Goal: Task Accomplishment & Management: Manage account settings

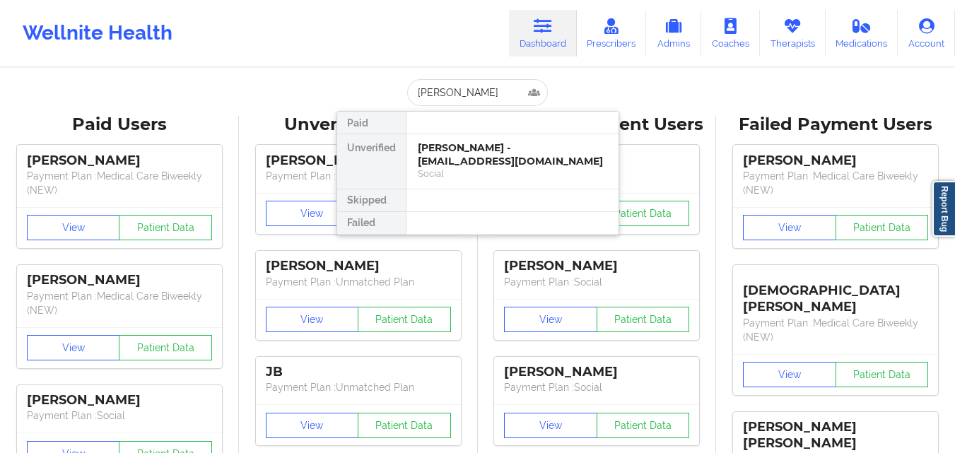
type input "[PERSON_NAME]"
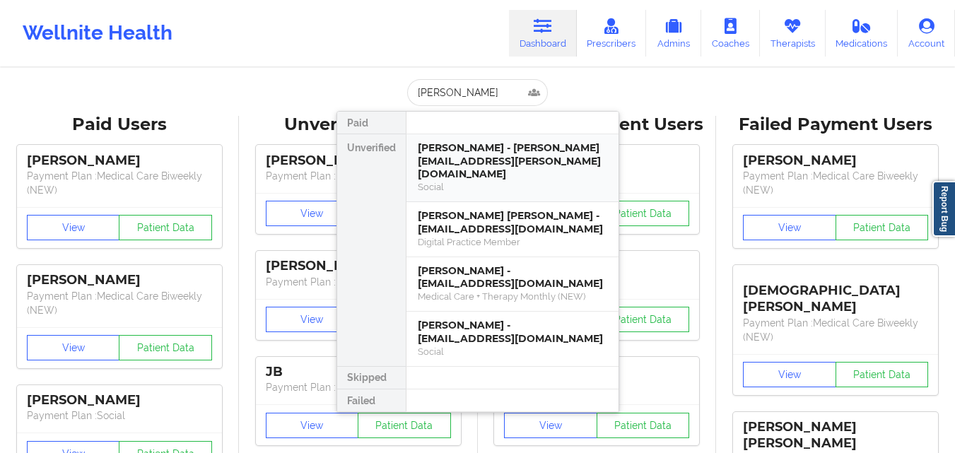
click at [538, 181] on div "Social" at bounding box center [512, 187] width 189 height 12
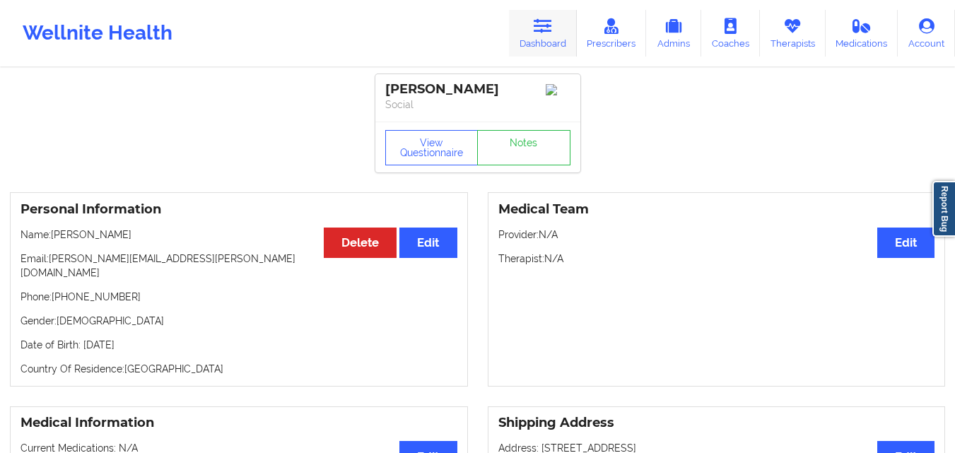
click at [529, 33] on link "Dashboard" at bounding box center [543, 33] width 68 height 47
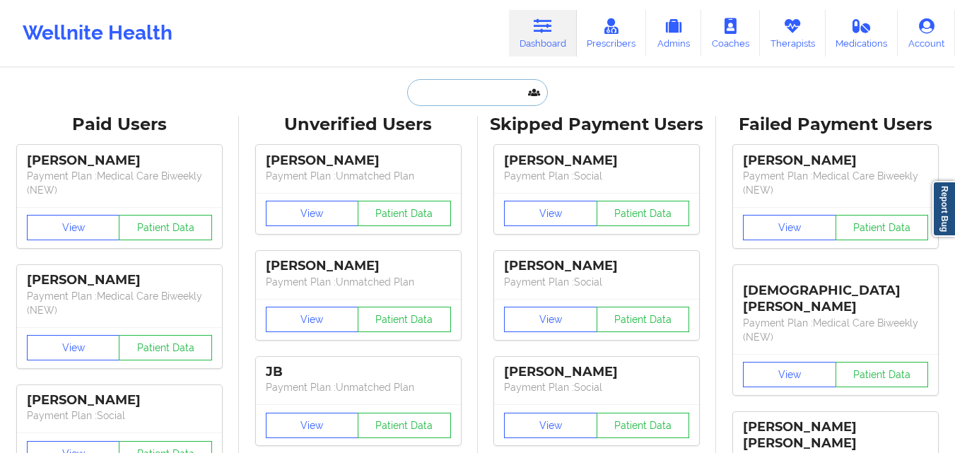
click at [476, 81] on input "text" at bounding box center [477, 92] width 140 height 27
click at [480, 98] on input "text" at bounding box center [477, 92] width 140 height 27
paste input "[PERSON_NAME]"
type input "[PERSON_NAME]"
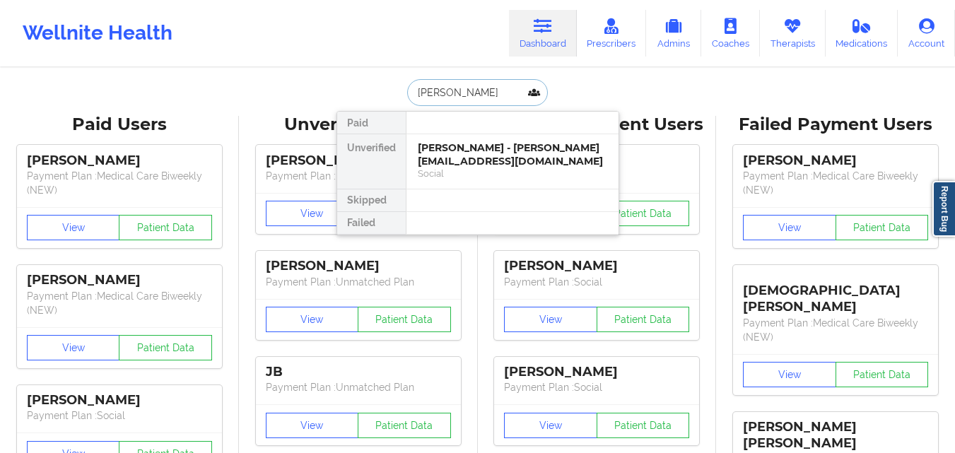
click at [473, 168] on div "[PERSON_NAME] - [PERSON_NAME][EMAIL_ADDRESS][DOMAIN_NAME]" at bounding box center [512, 154] width 189 height 26
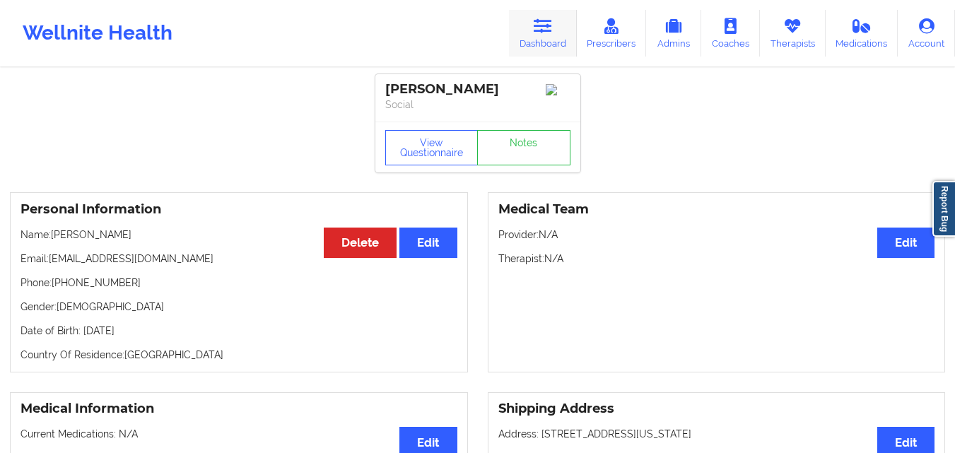
click at [558, 15] on link "Dashboard" at bounding box center [543, 33] width 68 height 47
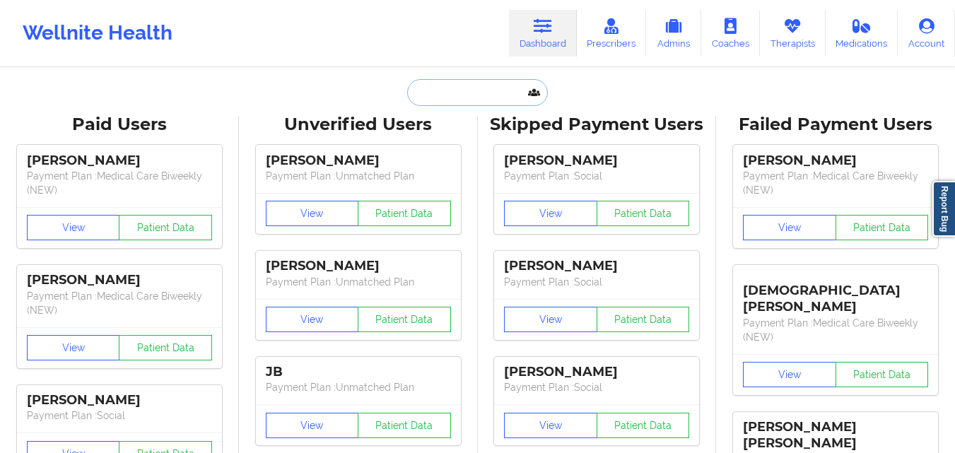
click at [457, 90] on input "text" at bounding box center [477, 92] width 140 height 27
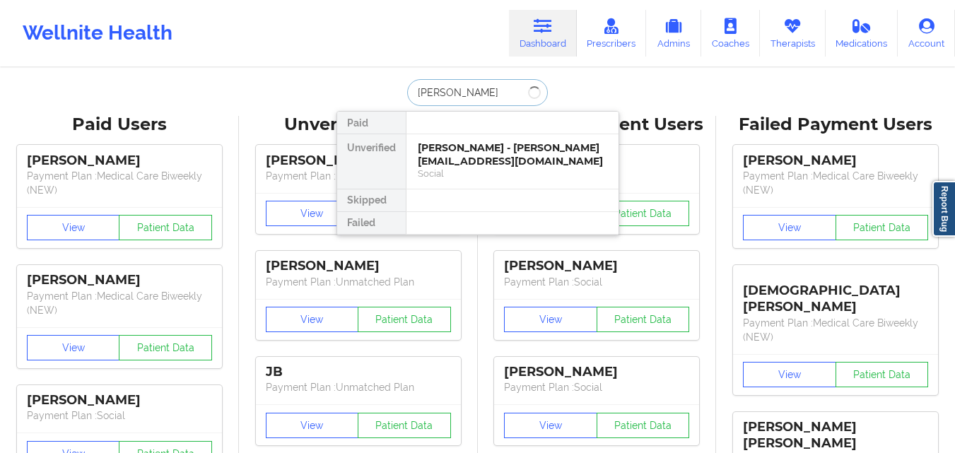
type input "[PERSON_NAME]"
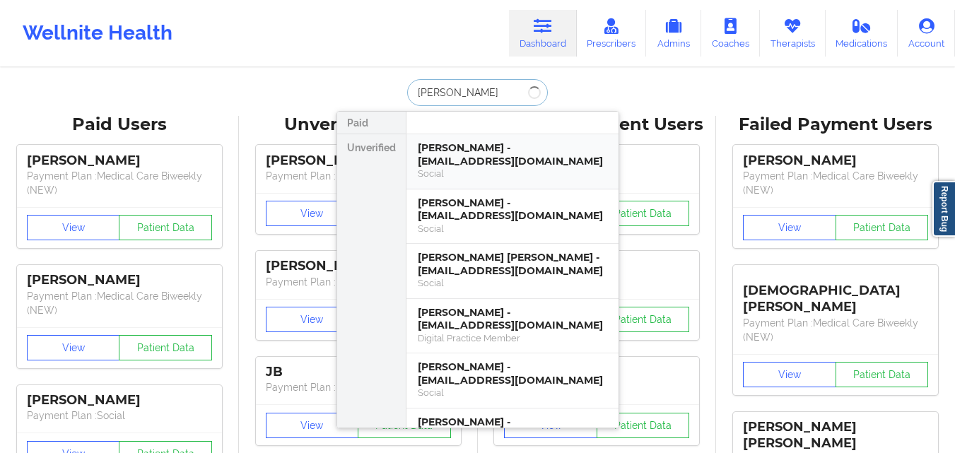
click at [454, 151] on div "[PERSON_NAME] - [EMAIL_ADDRESS][DOMAIN_NAME]" at bounding box center [512, 154] width 189 height 26
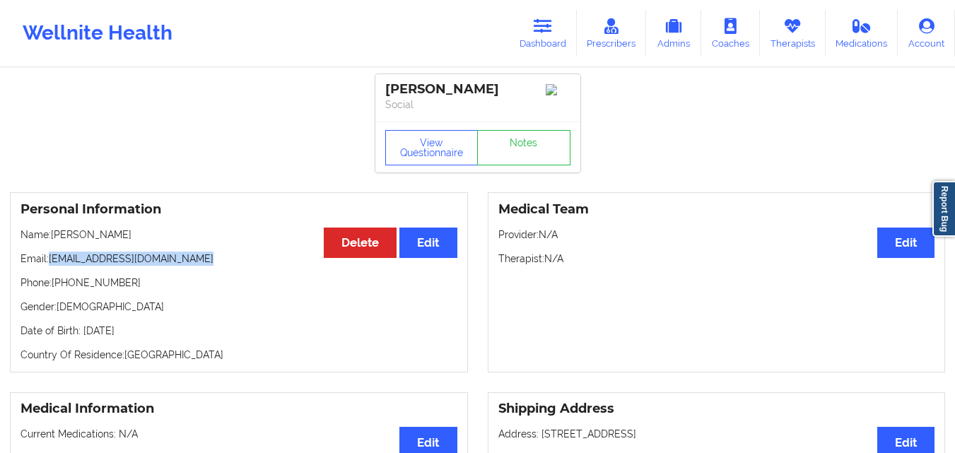
drag, startPoint x: 50, startPoint y: 266, endPoint x: 208, endPoint y: 259, distance: 157.8
click at [208, 259] on p "Email: [EMAIL_ADDRESS][DOMAIN_NAME]" at bounding box center [238, 259] width 437 height 14
copy p "[EMAIL_ADDRESS][DOMAIN_NAME]"
click at [532, 40] on link "Dashboard" at bounding box center [543, 33] width 68 height 47
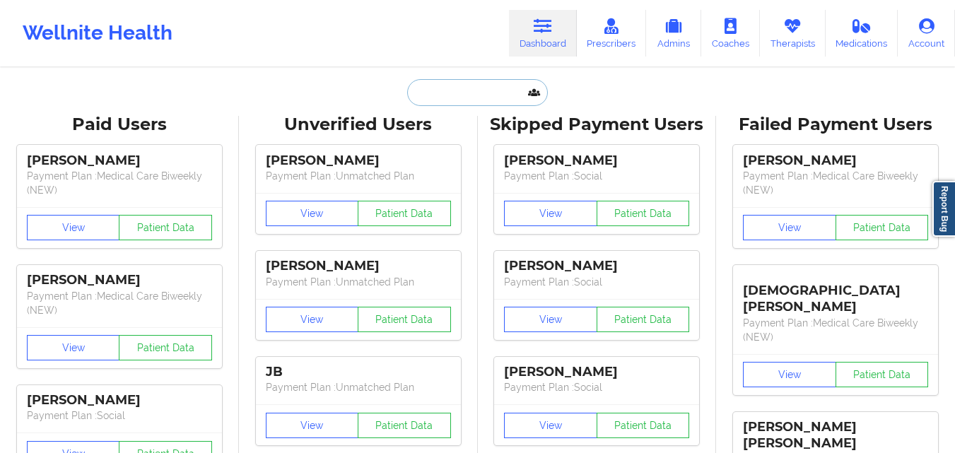
click at [448, 94] on input "text" at bounding box center [477, 92] width 140 height 27
paste input "[PERSON_NAME]"
type input "[PERSON_NAME]"
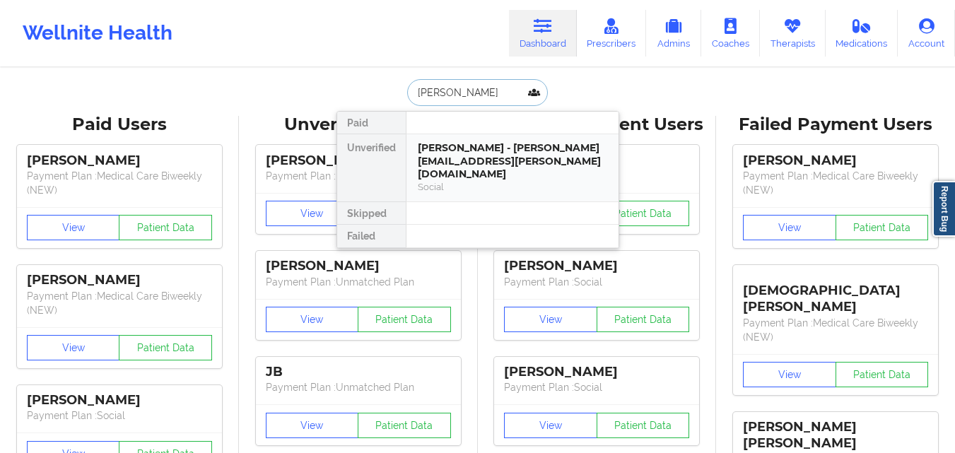
click at [512, 181] on div "[PERSON_NAME] - [PERSON_NAME][EMAIL_ADDRESS][PERSON_NAME][DOMAIN_NAME] Social" at bounding box center [512, 167] width 212 height 67
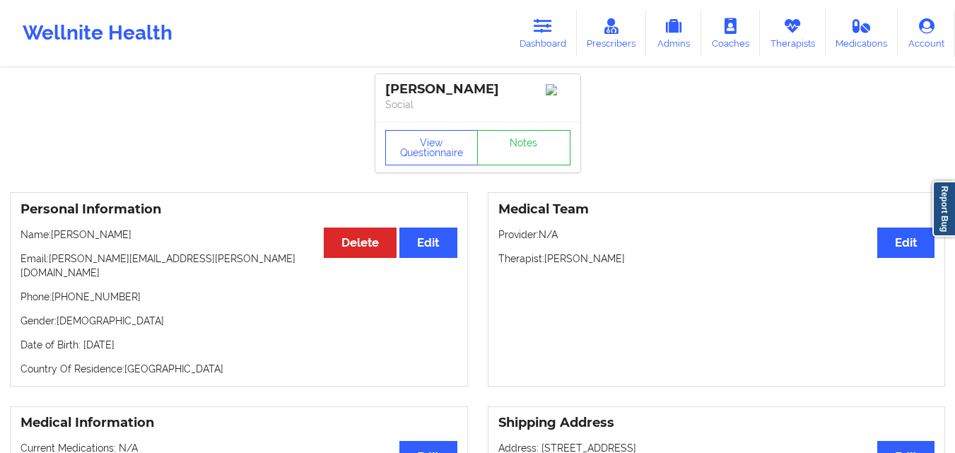
drag, startPoint x: 505, startPoint y: 90, endPoint x: 178, endPoint y: 64, distance: 327.7
copy div "[PERSON_NAME]"
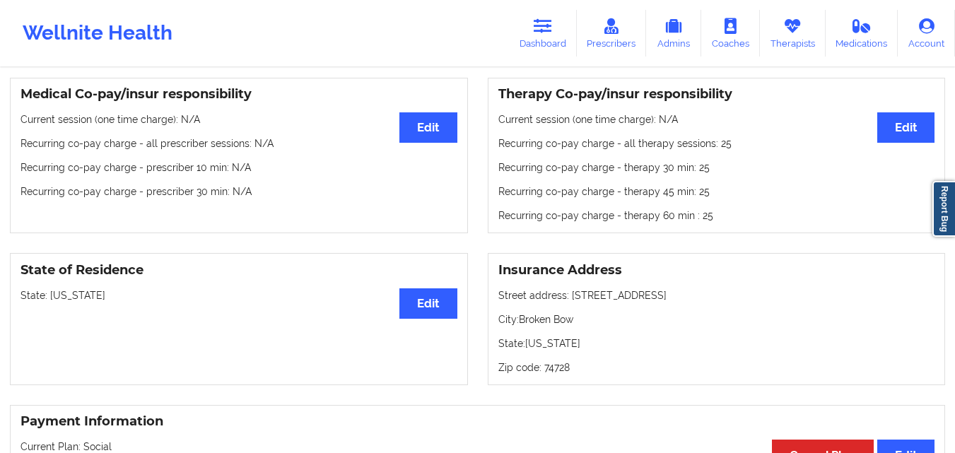
scroll to position [495, 0]
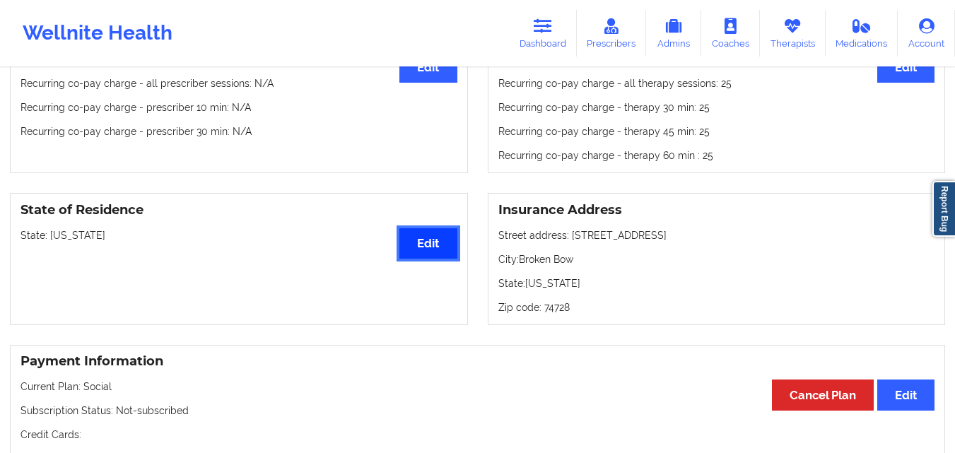
click at [416, 242] on button "Edit" at bounding box center [427, 243] width 57 height 30
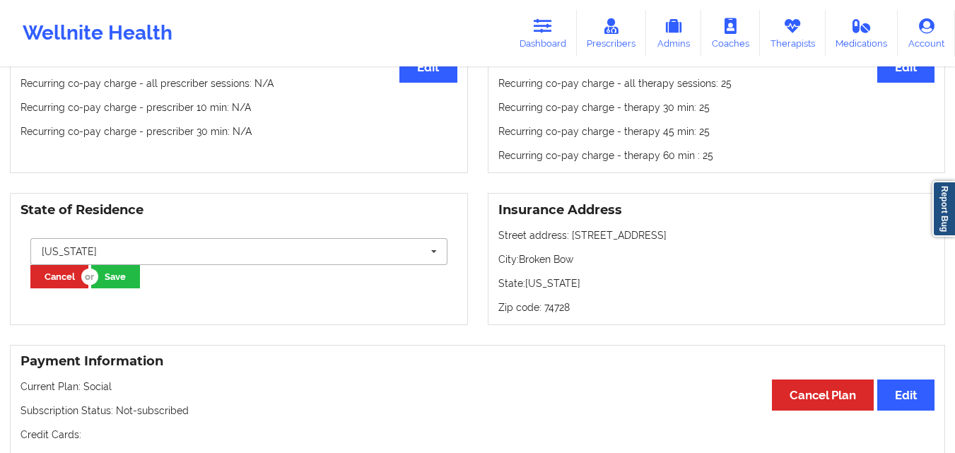
click at [182, 245] on input "text" at bounding box center [240, 251] width 416 height 25
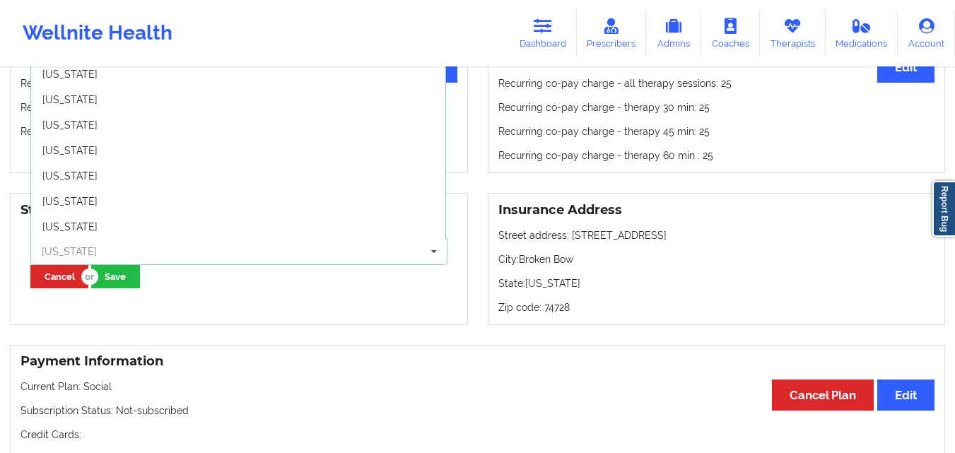
click at [182, 245] on input "text" at bounding box center [240, 251] width 416 height 25
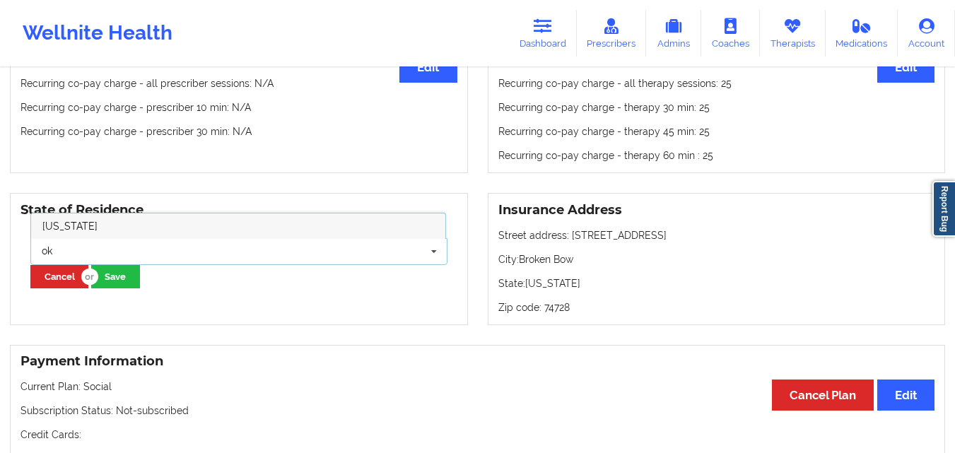
scroll to position [0, 0]
type input "okl"
click at [197, 219] on div "[US_STATE]" at bounding box center [238, 225] width 414 height 25
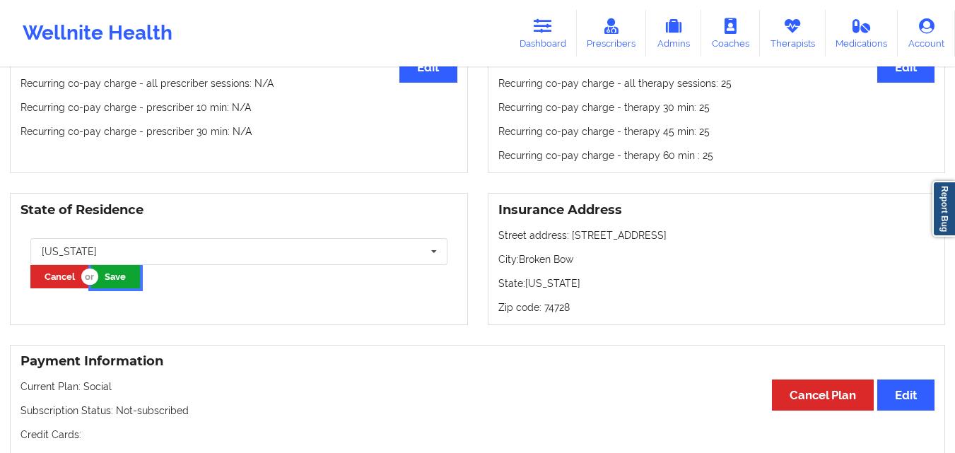
click at [111, 271] on button "Save" at bounding box center [115, 276] width 49 height 23
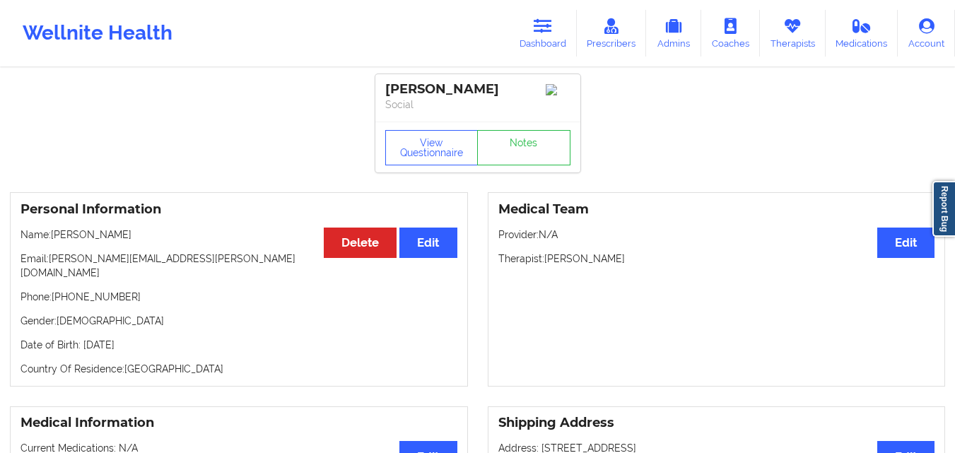
drag, startPoint x: 505, startPoint y: 86, endPoint x: 376, endPoint y: 93, distance: 128.9
click at [376, 93] on div "[PERSON_NAME] Social" at bounding box center [477, 97] width 205 height 47
copy div "[PERSON_NAME]"
click at [532, 33] on link "Dashboard" at bounding box center [543, 33] width 68 height 47
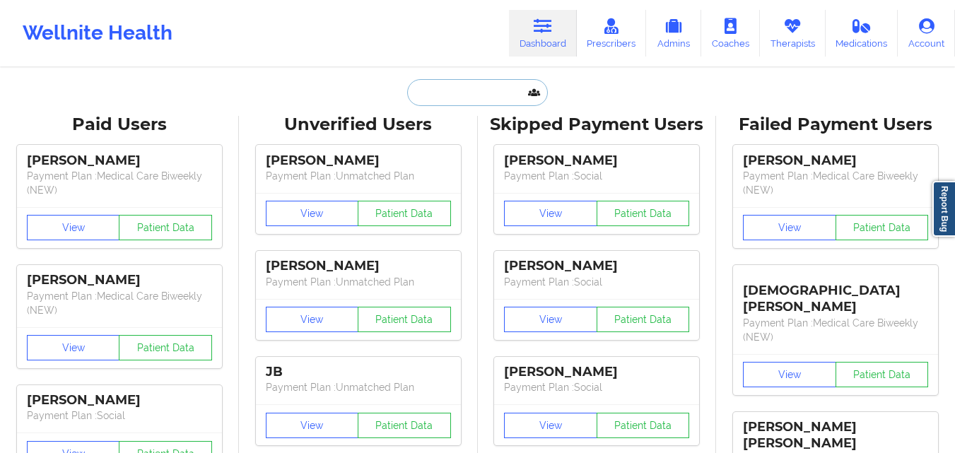
click at [480, 95] on input "text" at bounding box center [477, 92] width 140 height 27
paste input "[PERSON_NAME]"
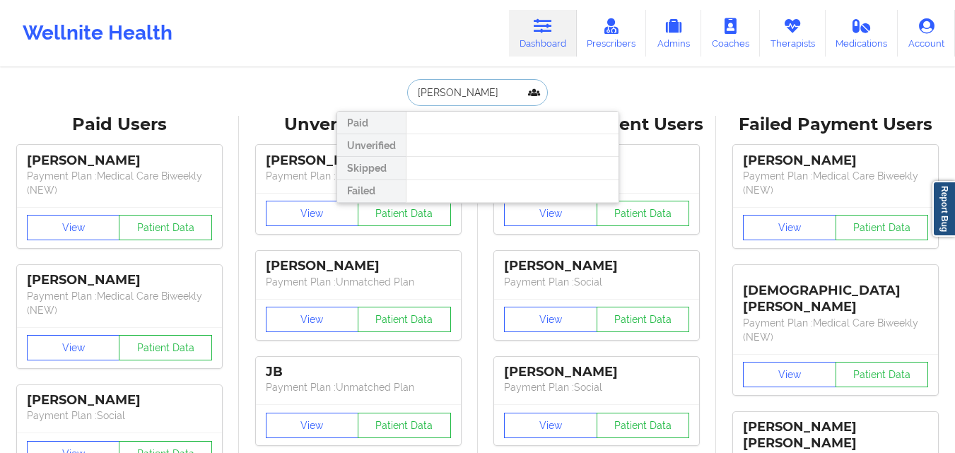
click at [445, 95] on input "[PERSON_NAME]" at bounding box center [477, 92] width 140 height 27
type input "[PERSON_NAME]"
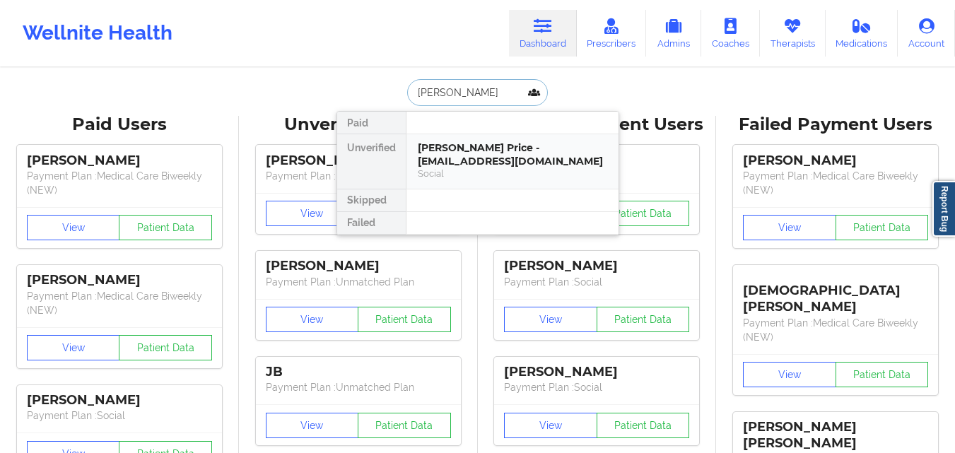
click at [449, 155] on div "[PERSON_NAME] Price - [EMAIL_ADDRESS][DOMAIN_NAME]" at bounding box center [512, 154] width 189 height 26
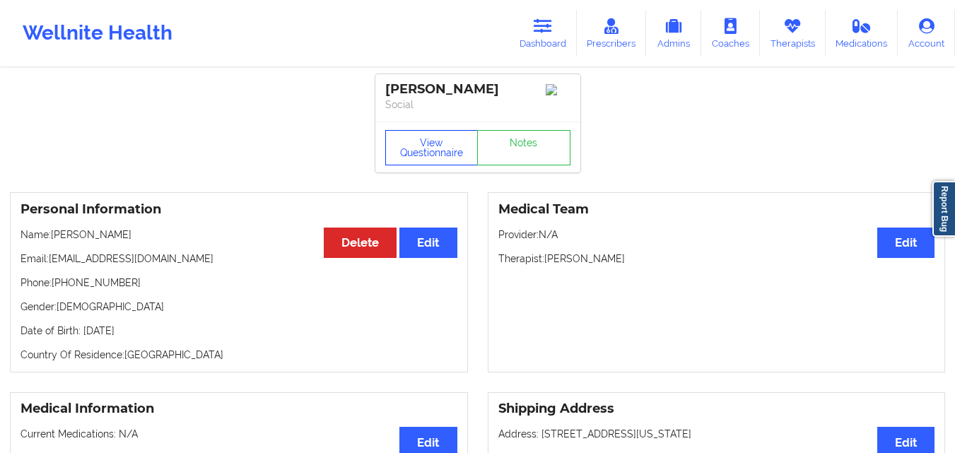
click at [433, 163] on button "View Questionnaire" at bounding box center [431, 147] width 93 height 35
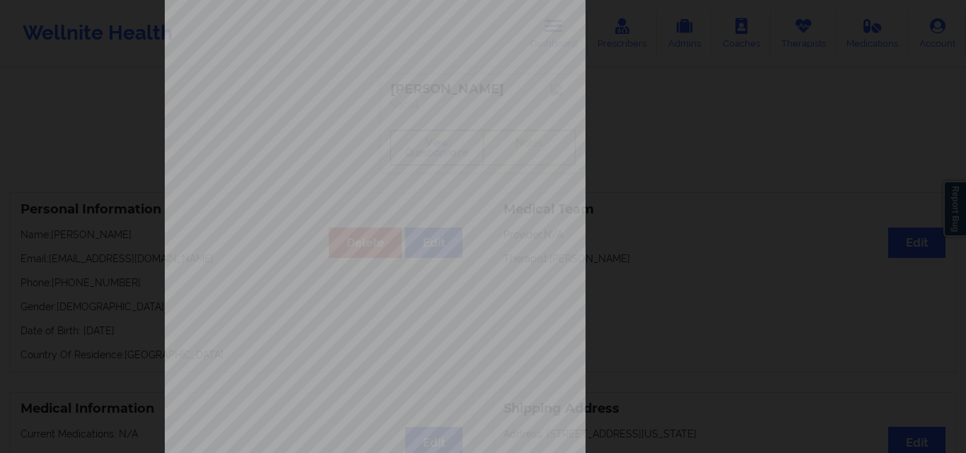
scroll to position [221, 0]
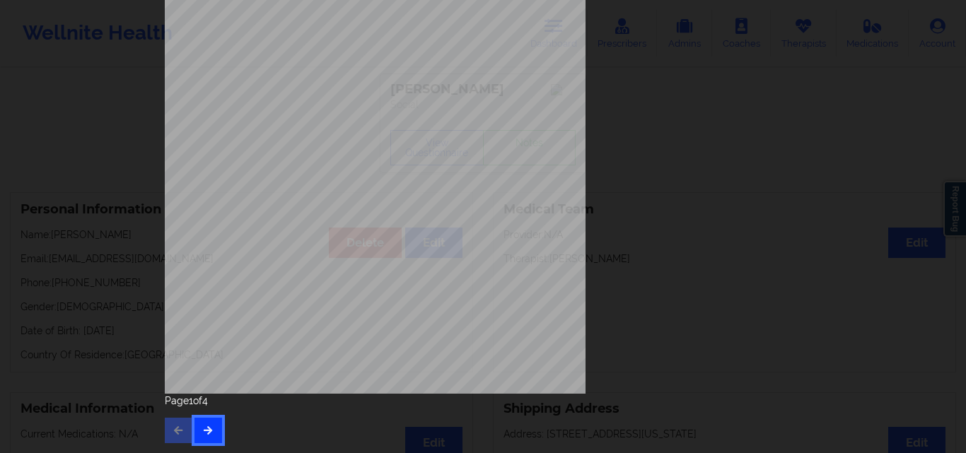
click at [216, 431] on button "button" at bounding box center [208, 430] width 28 height 25
click at [197, 433] on button "button" at bounding box center [208, 430] width 28 height 25
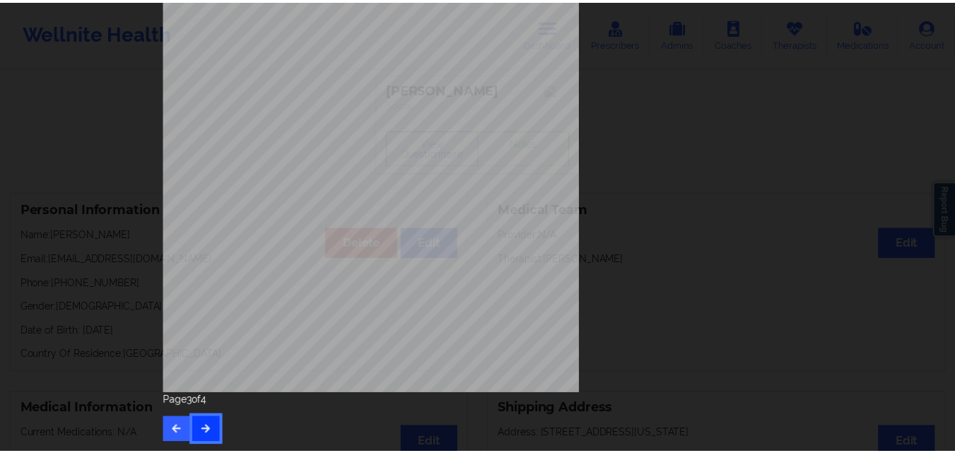
scroll to position [0, 0]
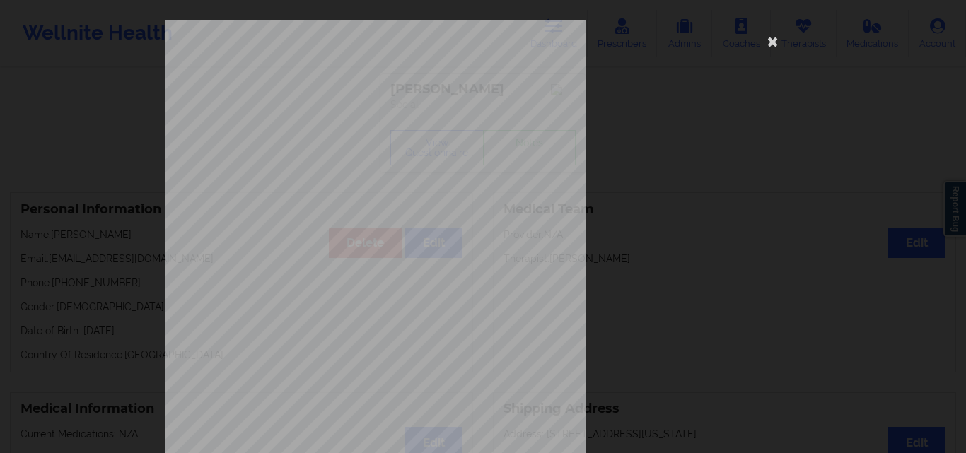
click at [73, 163] on div "commercial Insurance Member ID for patient H4X6698797AB Insurance company name …" at bounding box center [483, 226] width 966 height 453
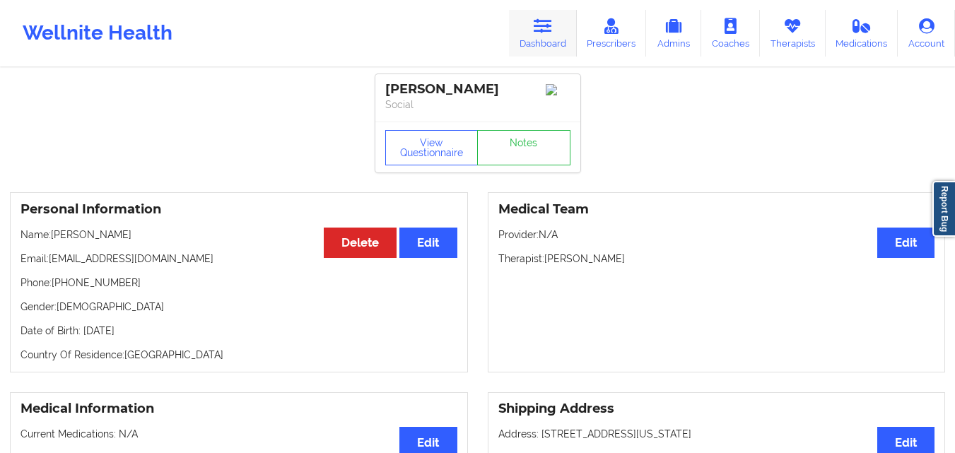
click at [562, 33] on link "Dashboard" at bounding box center [543, 33] width 68 height 47
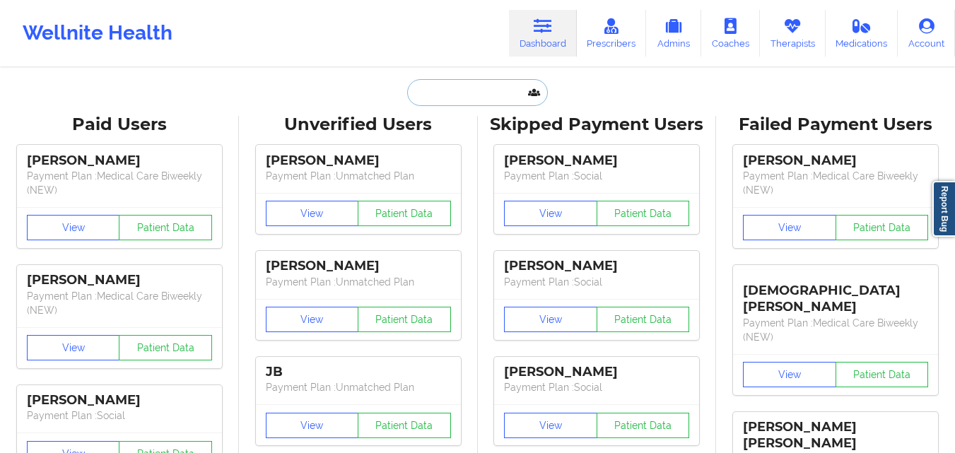
click at [459, 88] on input "text" at bounding box center [477, 92] width 140 height 27
paste input "[PERSON_NAME]"
type input "[PERSON_NAME]"
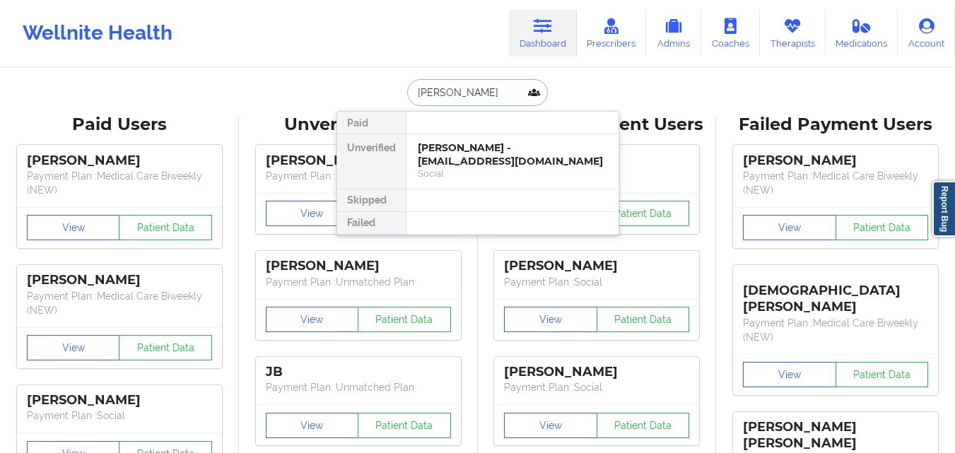
click at [479, 167] on div "[PERSON_NAME] - [EMAIL_ADDRESS][DOMAIN_NAME]" at bounding box center [512, 154] width 189 height 26
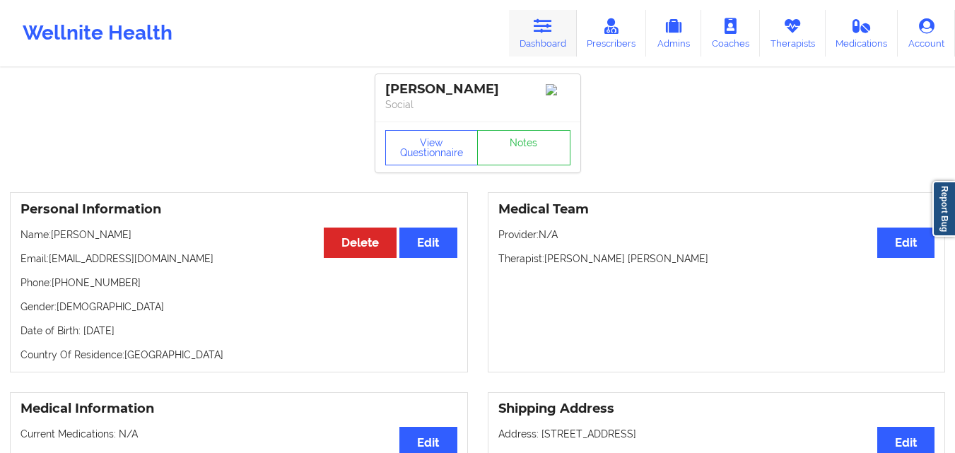
click at [563, 35] on link "Dashboard" at bounding box center [543, 33] width 68 height 47
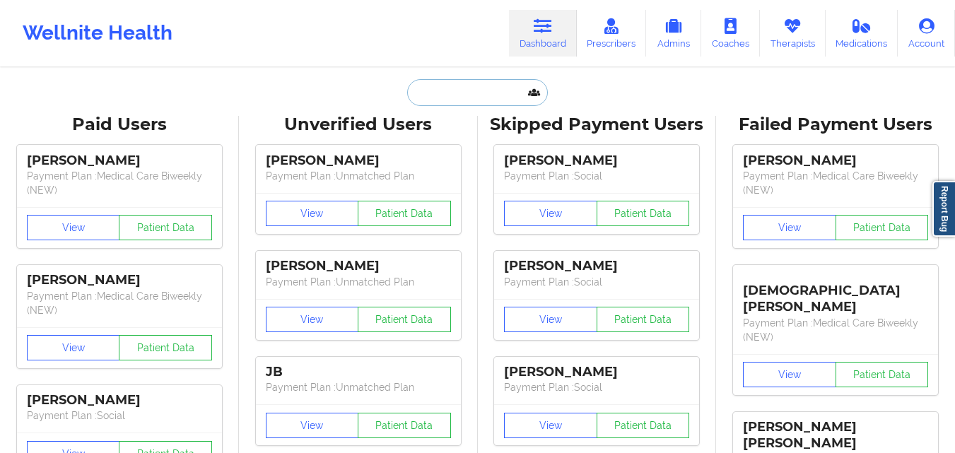
click at [447, 97] on input "text" at bounding box center [477, 92] width 140 height 27
paste input "[PERSON_NAME]"
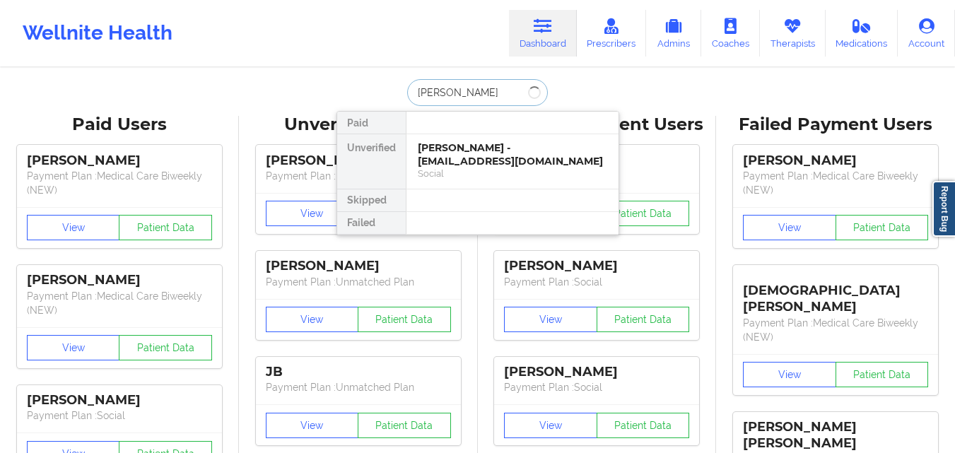
type input "[PERSON_NAME]"
click at [483, 155] on div "[PERSON_NAME] Price - [EMAIL_ADDRESS][DOMAIN_NAME]" at bounding box center [512, 154] width 189 height 26
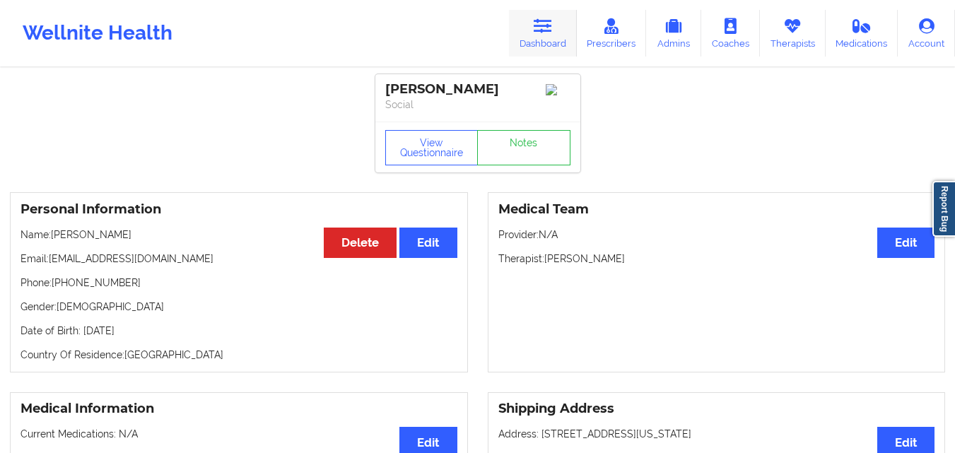
click at [547, 45] on link "Dashboard" at bounding box center [543, 33] width 68 height 47
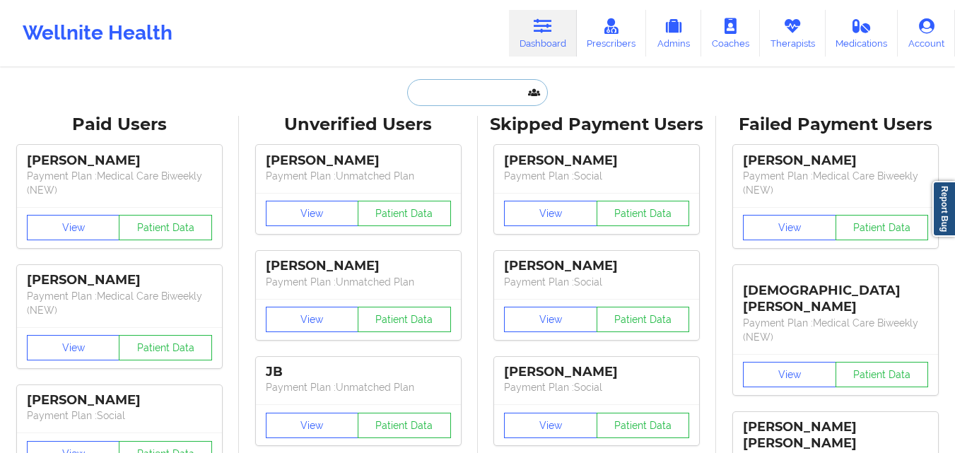
click at [484, 92] on input "text" at bounding box center [477, 92] width 140 height 27
paste input "[PERSON_NAME]"
type input "[PERSON_NAME]"
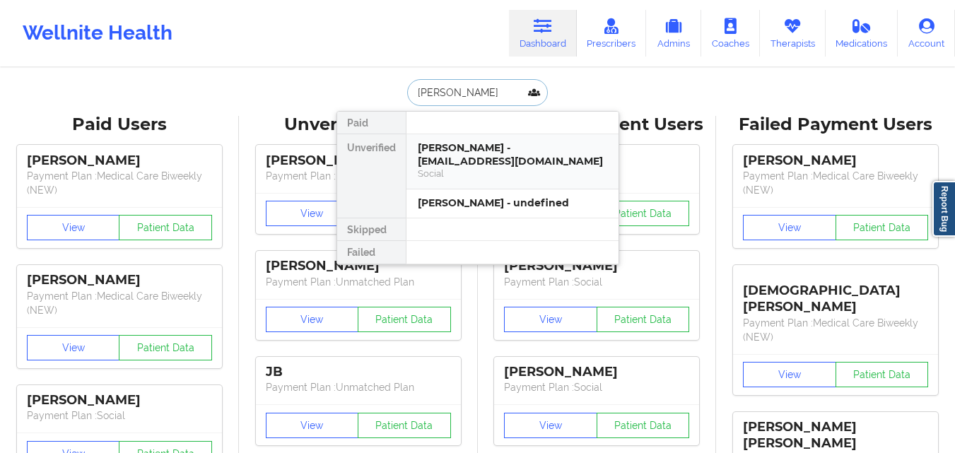
click at [490, 168] on div "Social" at bounding box center [512, 174] width 189 height 12
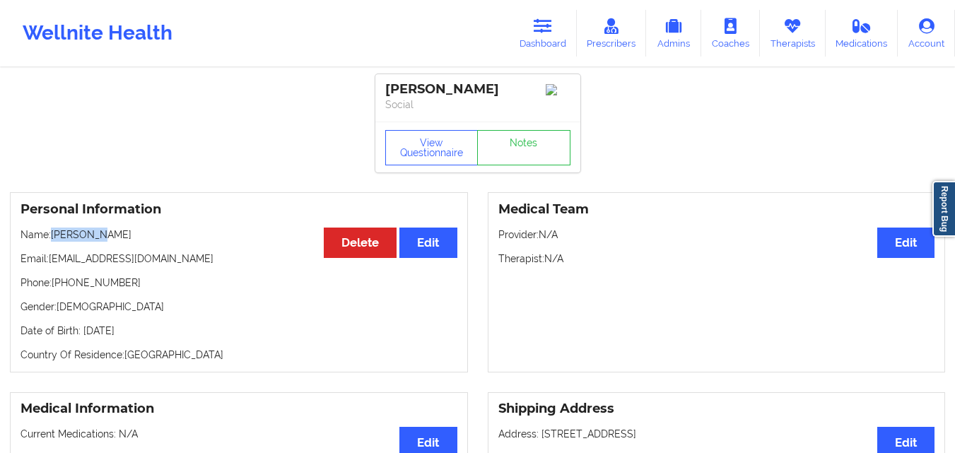
drag, startPoint x: 52, startPoint y: 237, endPoint x: 219, endPoint y: 231, distance: 166.9
click at [219, 231] on div "Personal Information Edit Delete Name: [PERSON_NAME] Email: [EMAIL_ADDRESS][DOM…" at bounding box center [239, 282] width 458 height 180
copy p "[PERSON_NAME]"
click at [534, 25] on link "Dashboard" at bounding box center [543, 33] width 68 height 47
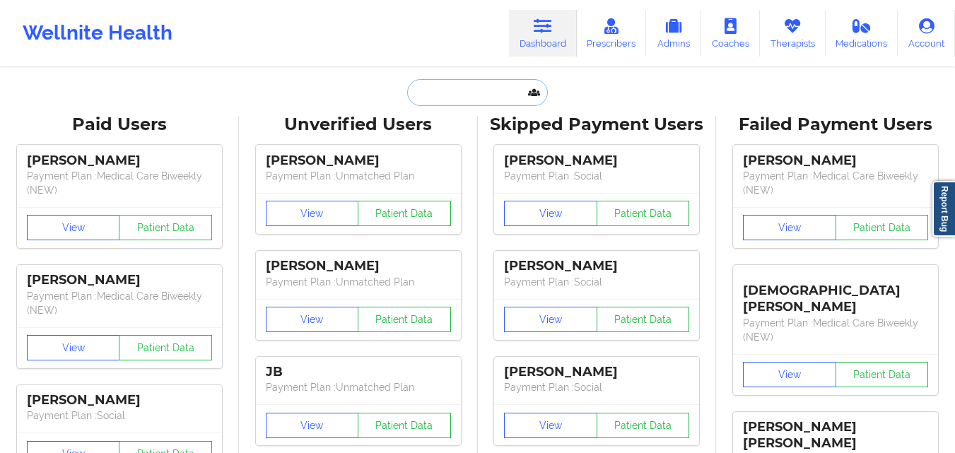
click at [491, 93] on input "text" at bounding box center [477, 92] width 140 height 27
paste input "[PERSON_NAME]"
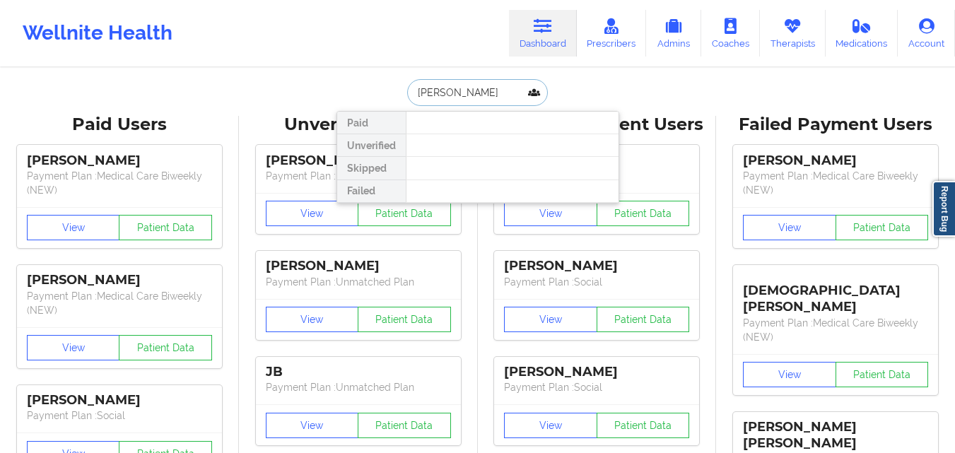
click at [466, 92] on input "[PERSON_NAME]" at bounding box center [477, 92] width 140 height 27
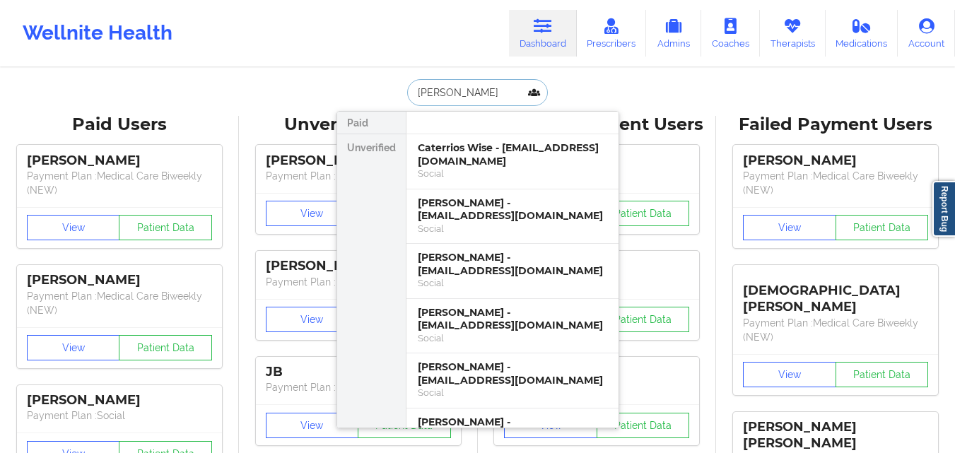
click at [490, 89] on input "[PERSON_NAME]" at bounding box center [477, 92] width 140 height 27
type input "[PERSON_NAME]"
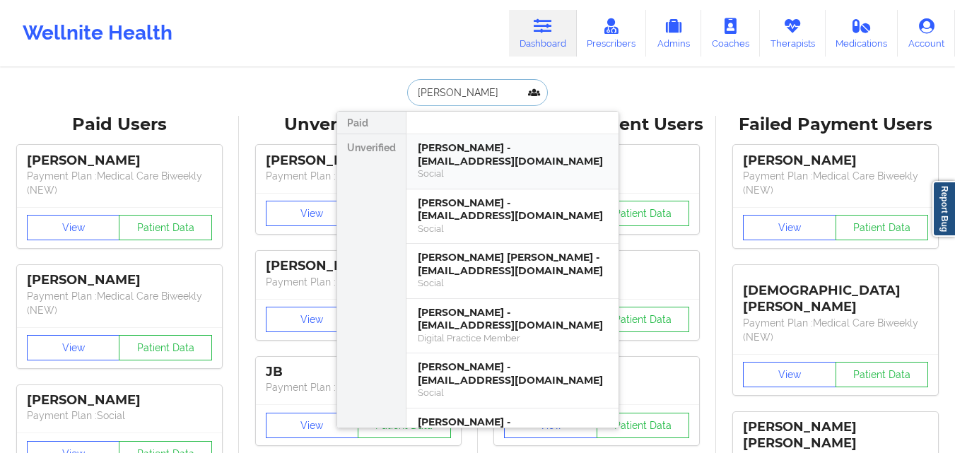
click at [484, 160] on div "[PERSON_NAME] - [EMAIL_ADDRESS][DOMAIN_NAME]" at bounding box center [512, 154] width 189 height 26
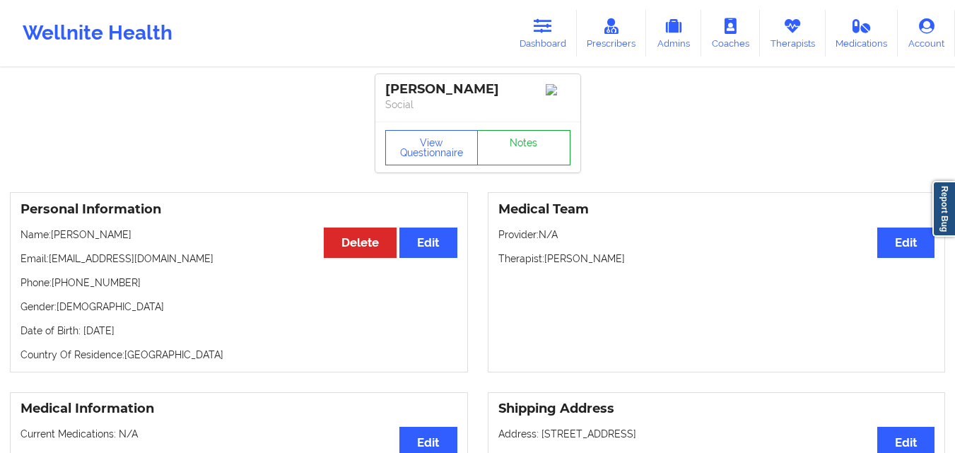
click at [532, 156] on link "Notes" at bounding box center [523, 147] width 93 height 35
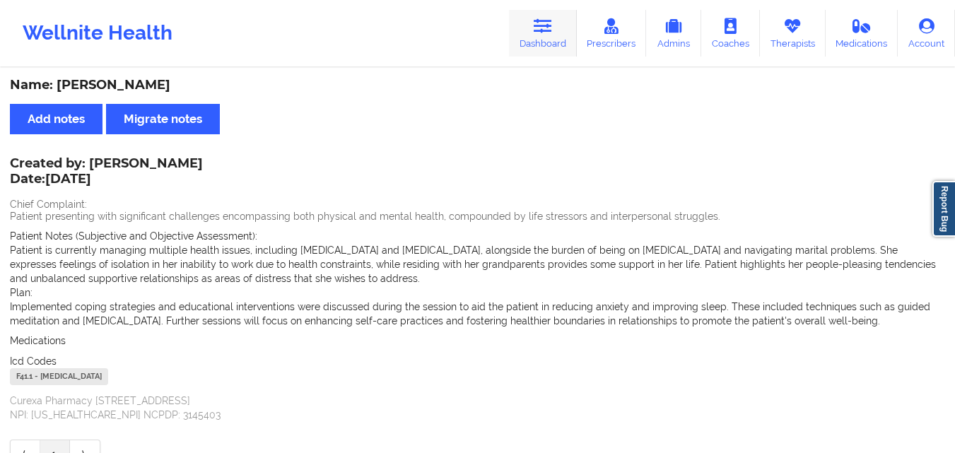
click at [558, 40] on link "Dashboard" at bounding box center [543, 33] width 68 height 47
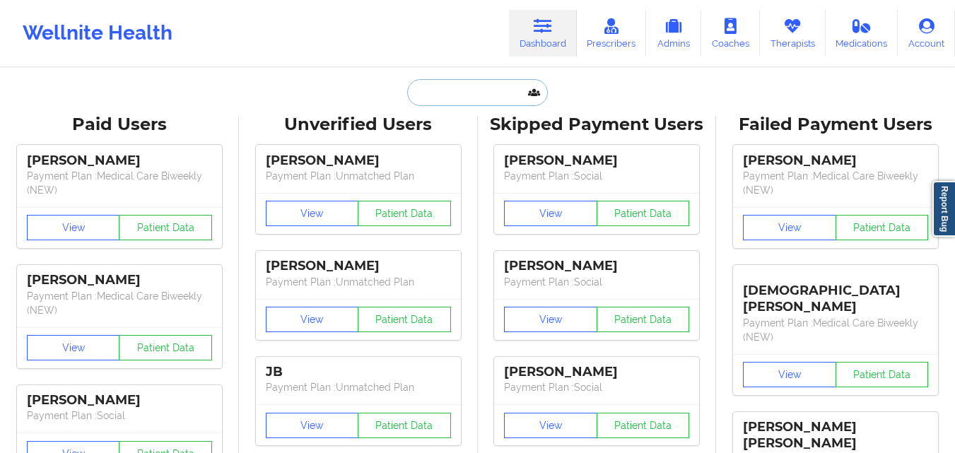
click at [481, 102] on input "text" at bounding box center [477, 92] width 140 height 27
paste input "[PERSON_NAME]"
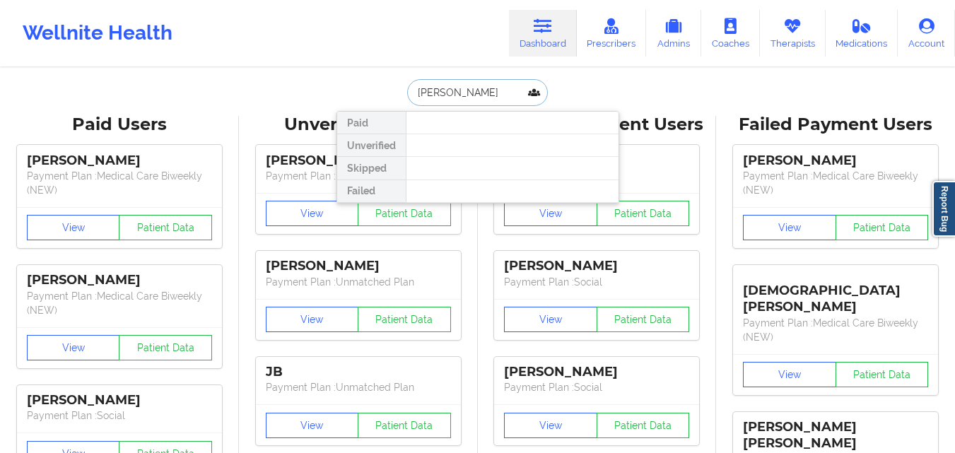
click at [444, 97] on input "[PERSON_NAME]" at bounding box center [477, 92] width 140 height 27
type input "[PERSON_NAME]"
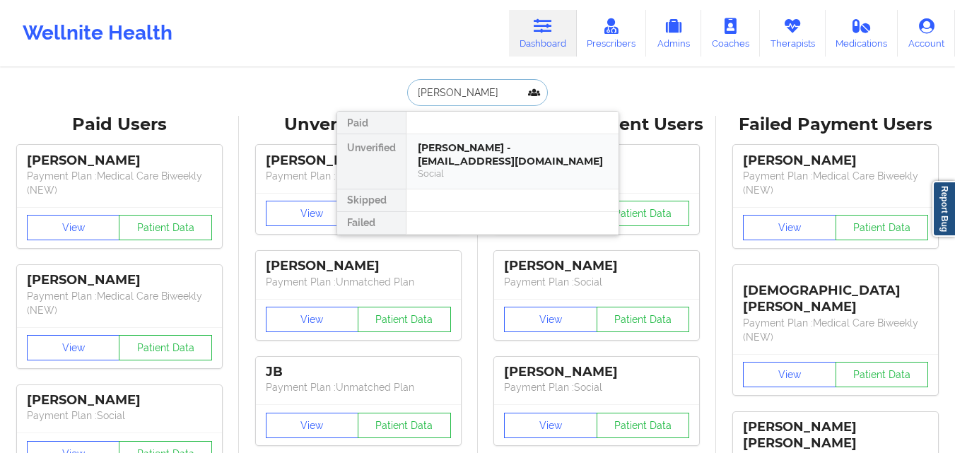
click at [474, 154] on div "[PERSON_NAME] - [EMAIL_ADDRESS][DOMAIN_NAME]" at bounding box center [512, 154] width 189 height 26
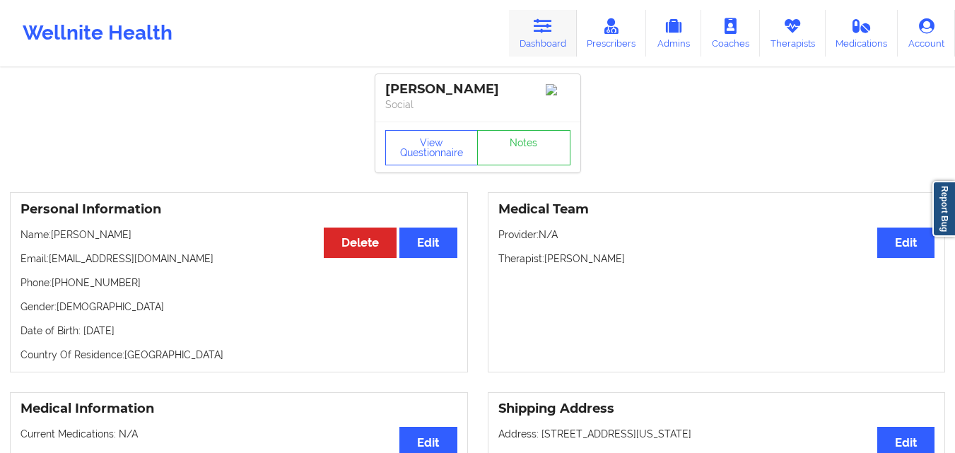
drag, startPoint x: 525, startPoint y: 59, endPoint x: 538, endPoint y: 42, distance: 21.6
click at [538, 42] on div "Wellnite Health Dashboard Prescribers Admins Coaches Therapists Medications Acc…" at bounding box center [477, 33] width 955 height 57
click at [538, 42] on link "Dashboard" at bounding box center [543, 33] width 68 height 47
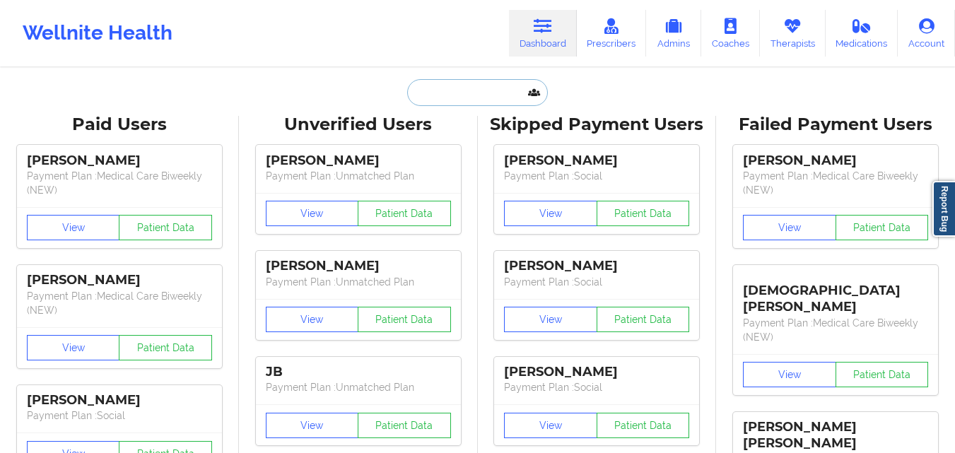
click at [479, 85] on input "text" at bounding box center [477, 92] width 140 height 27
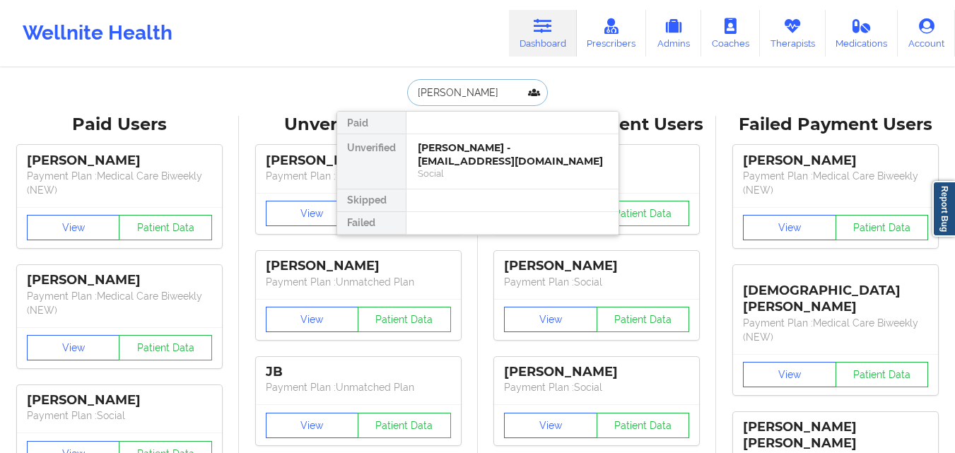
type input "[PERSON_NAME]"
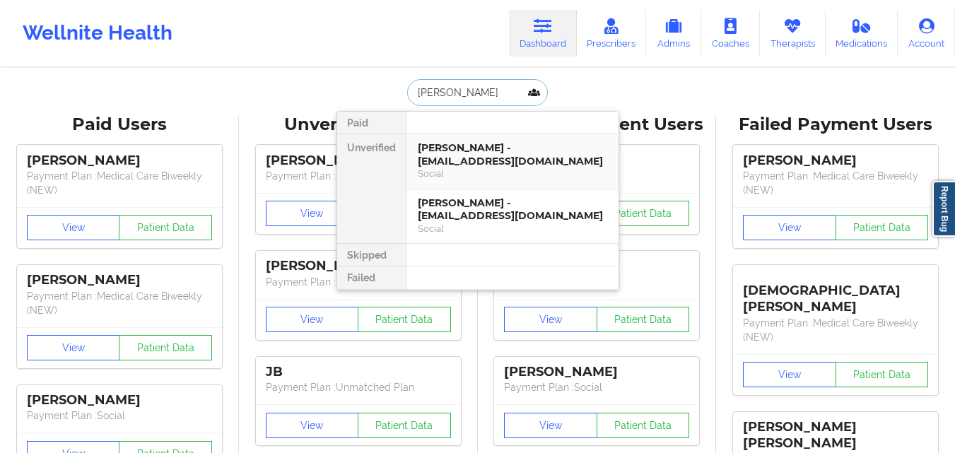
click at [470, 164] on div "[PERSON_NAME] - [EMAIL_ADDRESS][DOMAIN_NAME]" at bounding box center [512, 154] width 189 height 26
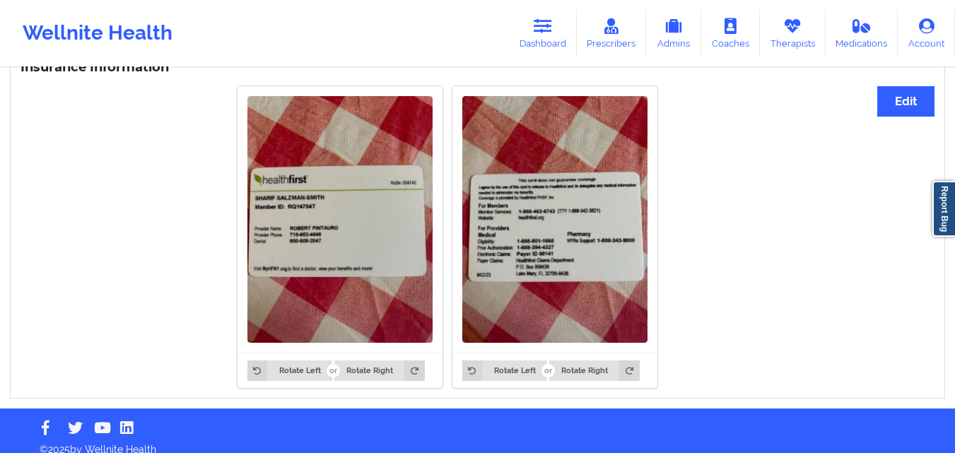
scroll to position [1072, 0]
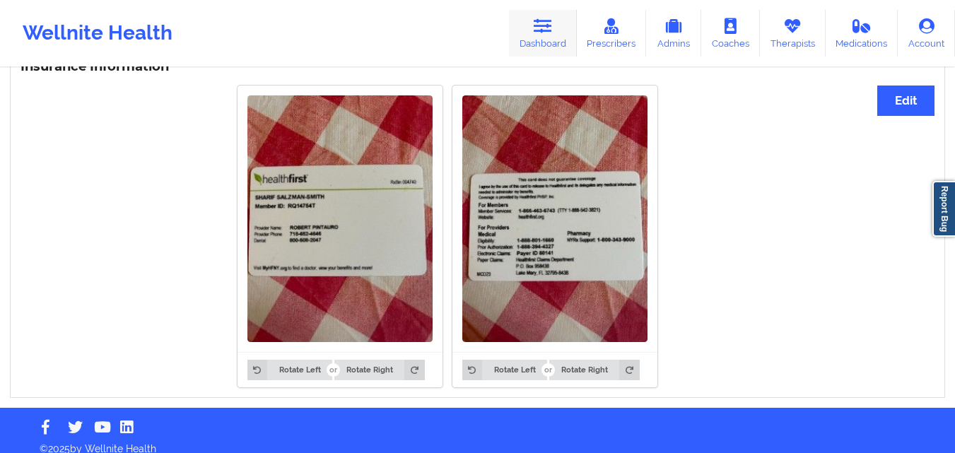
click at [541, 44] on link "Dashboard" at bounding box center [543, 33] width 68 height 47
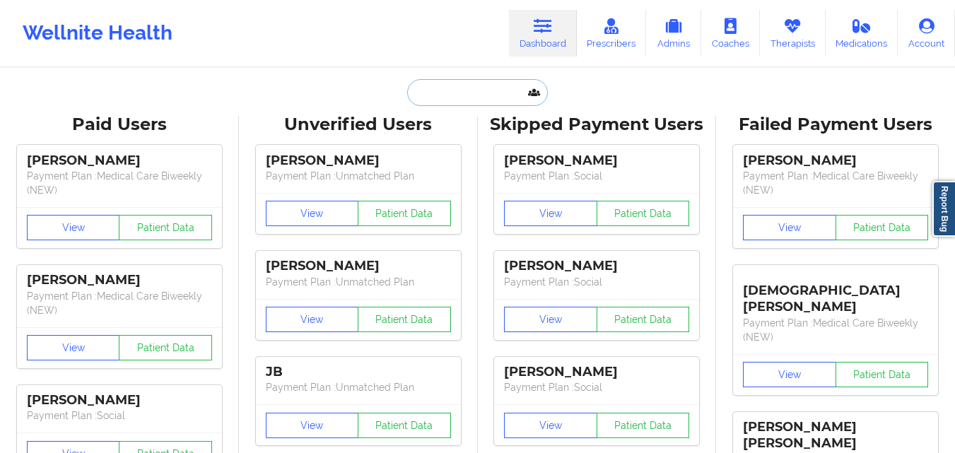
click at [438, 88] on input "text" at bounding box center [477, 92] width 140 height 27
paste input "[PERSON_NAME]"
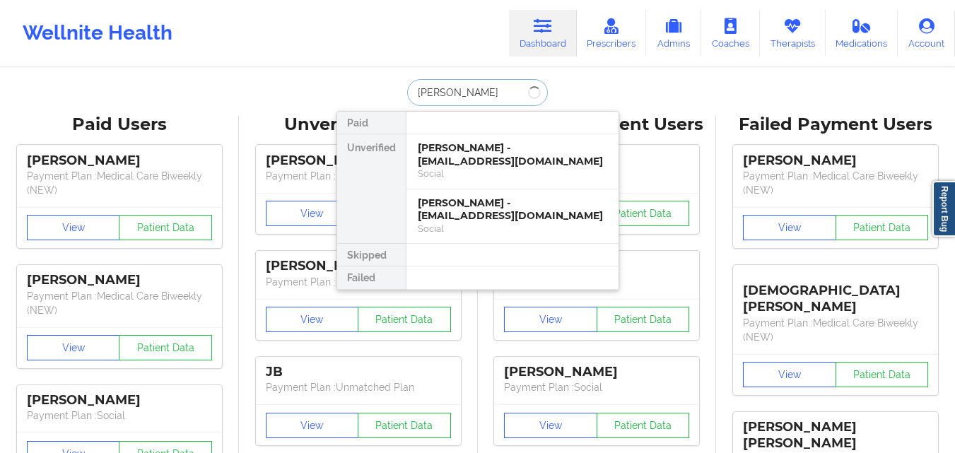
click at [448, 88] on input "[PERSON_NAME]" at bounding box center [477, 92] width 140 height 27
type input "[PERSON_NAME]"
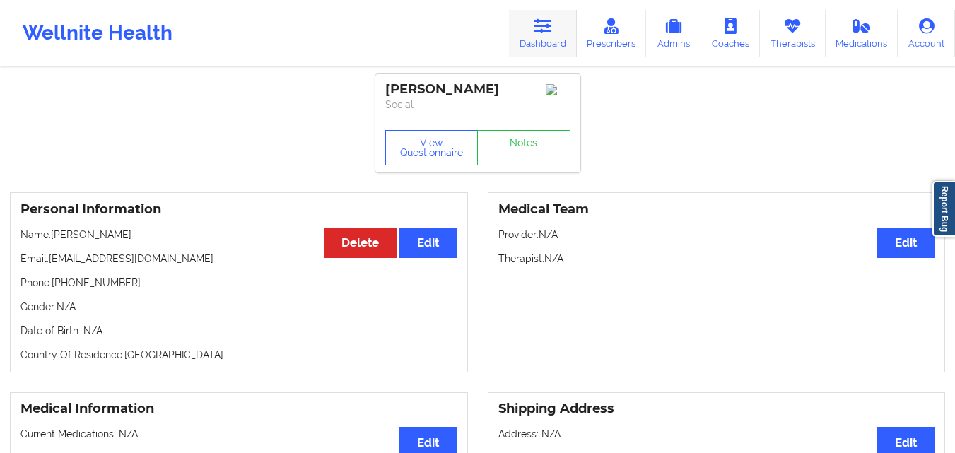
click at [565, 35] on link "Dashboard" at bounding box center [543, 33] width 68 height 47
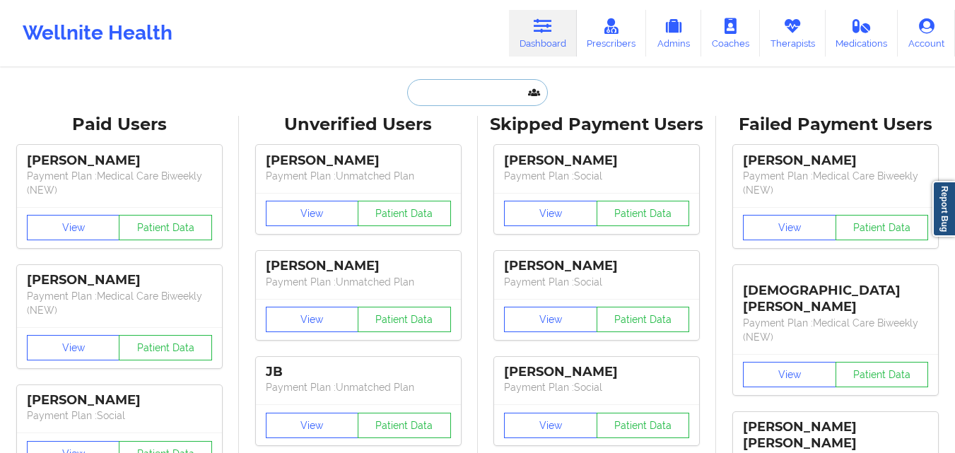
click at [504, 105] on input "text" at bounding box center [477, 92] width 140 height 27
paste input "Quantynia Bentley"
type input "Quantynia Bentley"
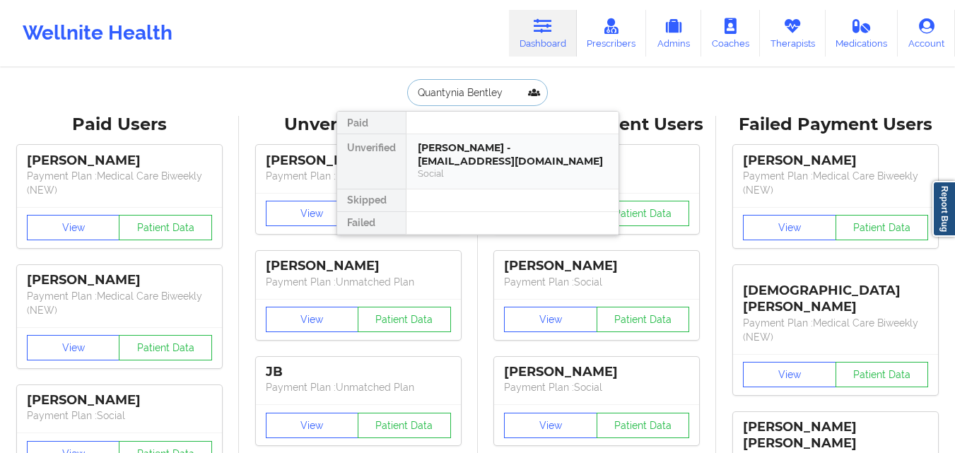
click at [479, 153] on div "[PERSON_NAME] - [EMAIL_ADDRESS][DOMAIN_NAME]" at bounding box center [512, 154] width 189 height 26
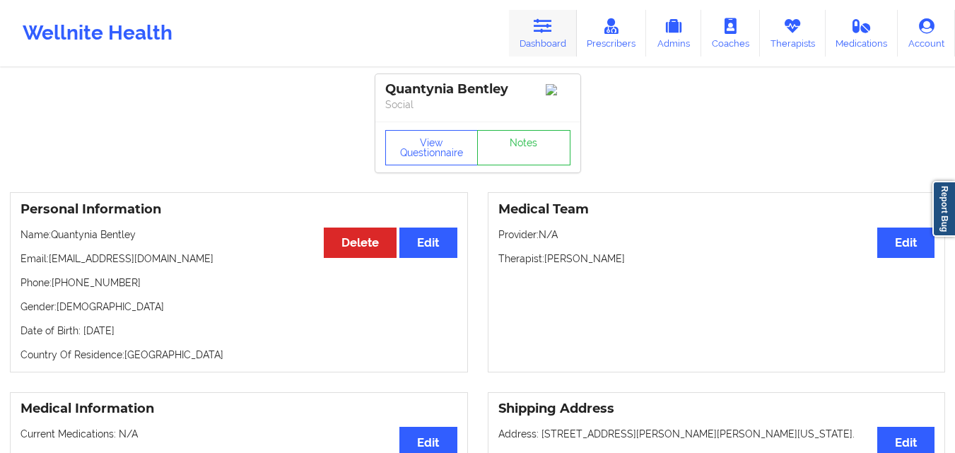
click at [552, 32] on icon at bounding box center [543, 26] width 18 height 16
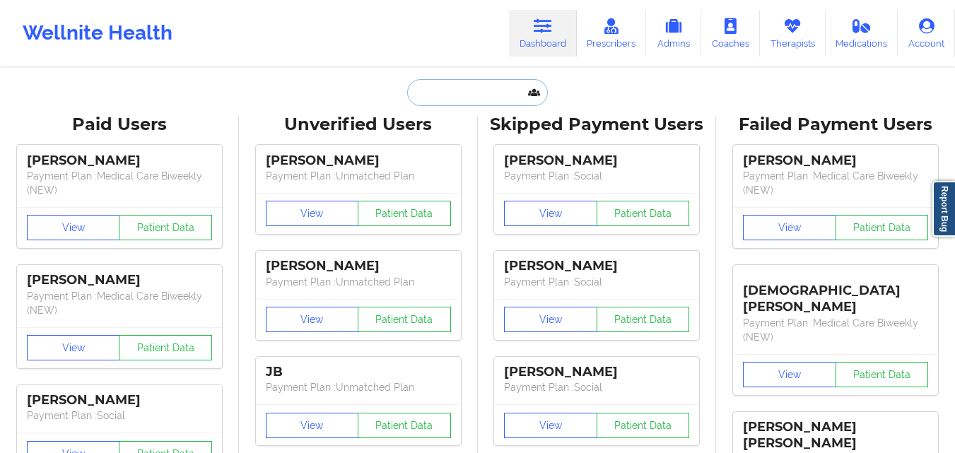
click at [493, 93] on input "text" at bounding box center [477, 92] width 140 height 27
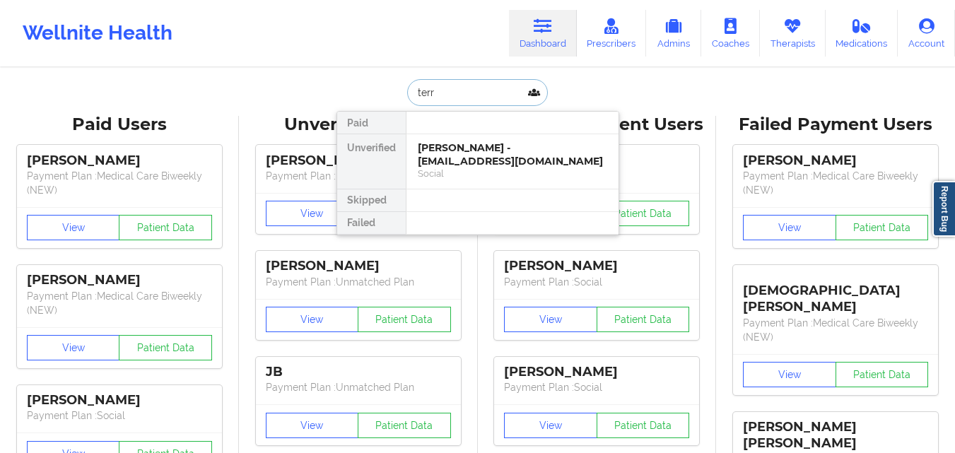
type input "[PERSON_NAME]"
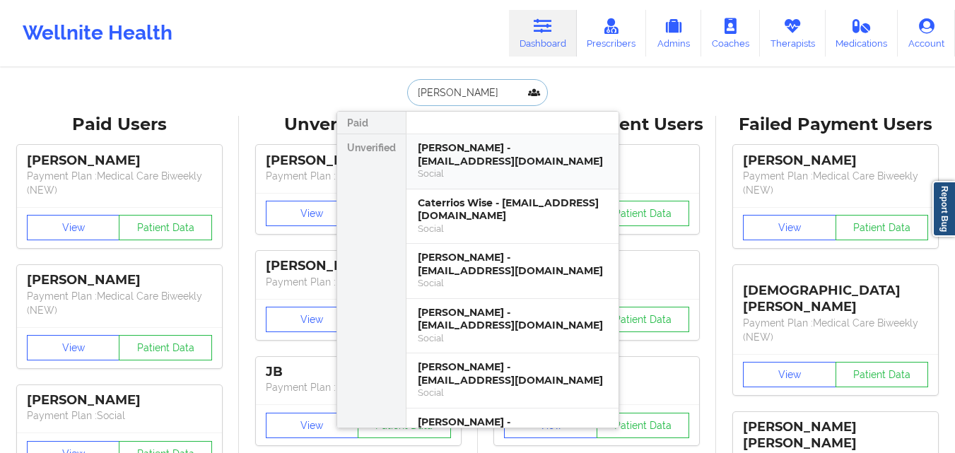
click at [466, 174] on div "Social" at bounding box center [512, 174] width 189 height 12
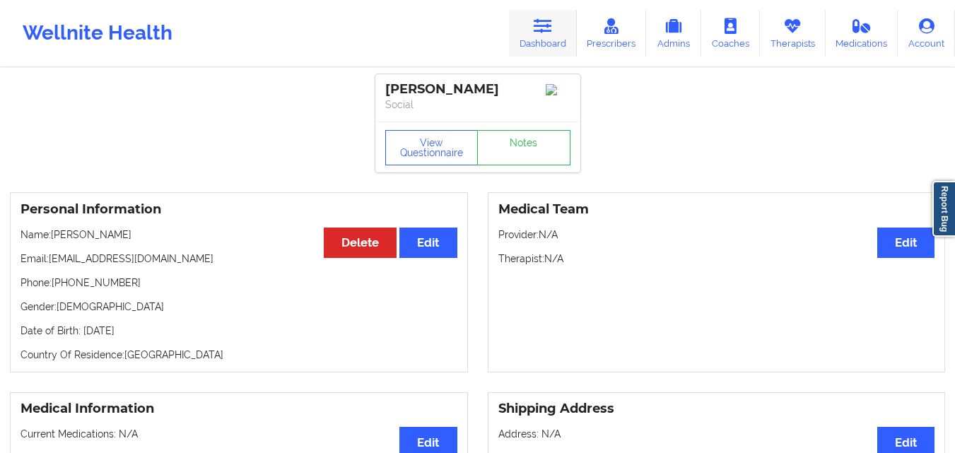
click at [555, 29] on link "Dashboard" at bounding box center [543, 33] width 68 height 47
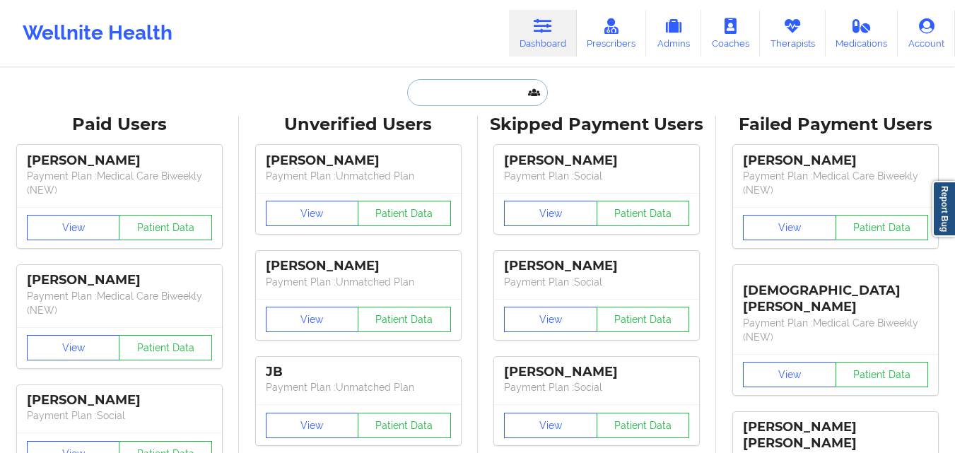
click at [459, 102] on input "text" at bounding box center [477, 92] width 140 height 27
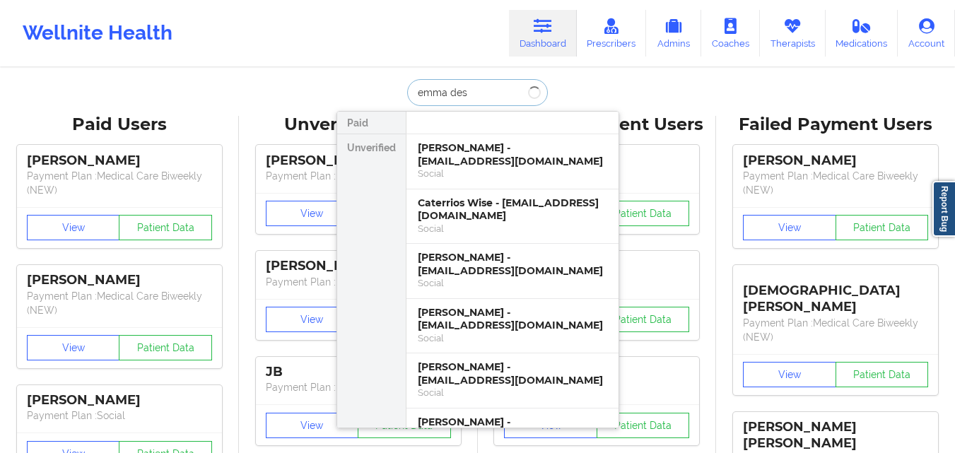
type input "[PERSON_NAME]"
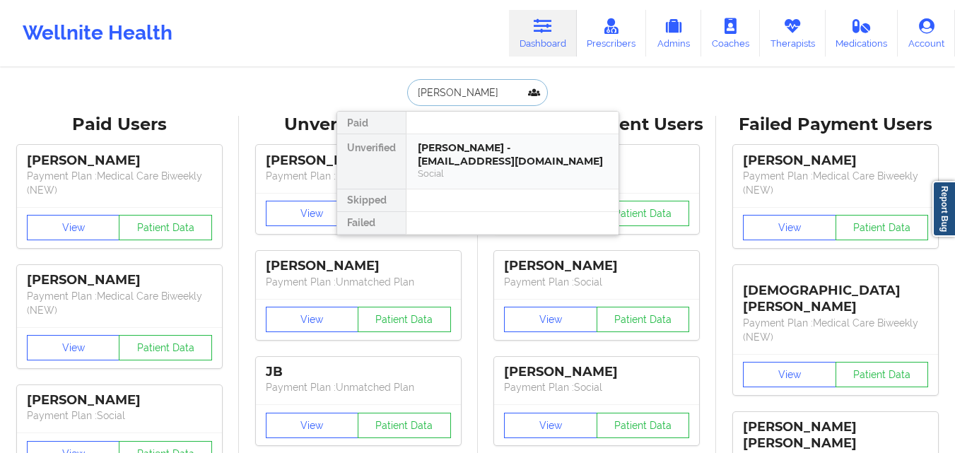
click at [481, 160] on div "[PERSON_NAME] - [EMAIL_ADDRESS][DOMAIN_NAME]" at bounding box center [512, 154] width 189 height 26
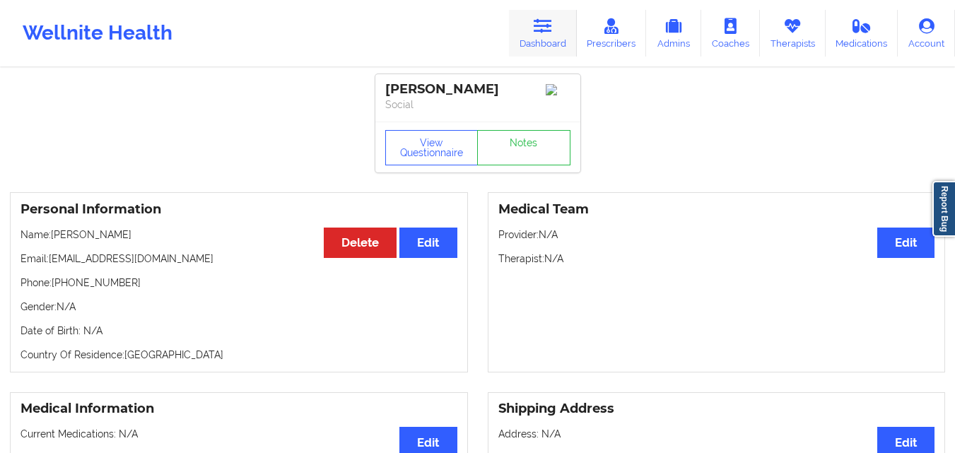
click at [539, 27] on icon at bounding box center [543, 26] width 18 height 16
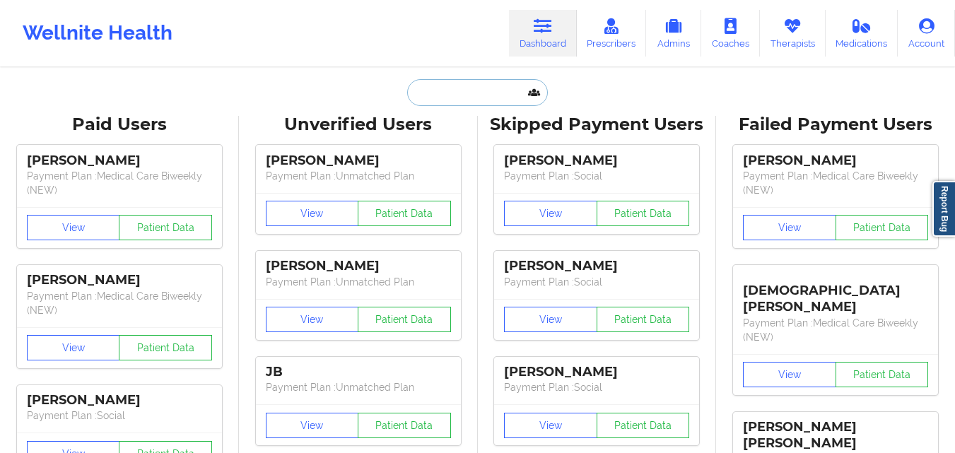
click at [465, 94] on input "text" at bounding box center [477, 92] width 140 height 27
paste input "Quantynia Bentley"
type input "Quantynia Bentley"
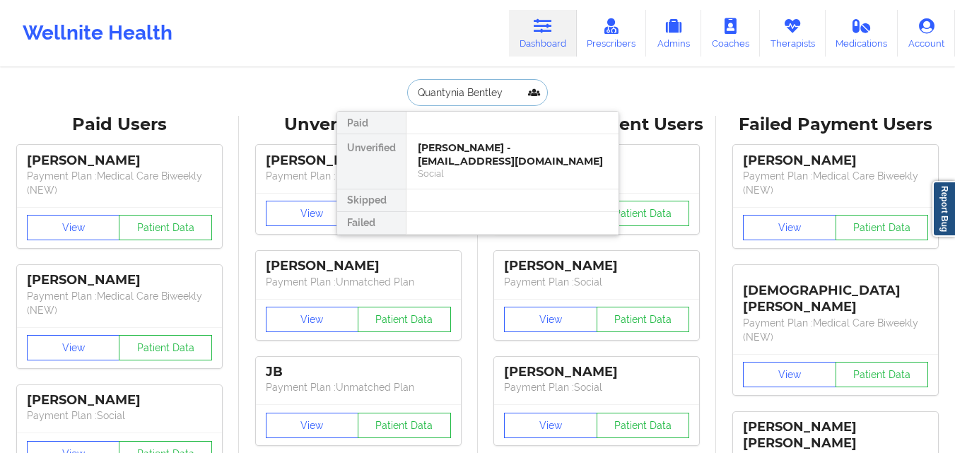
click at [489, 163] on div "[PERSON_NAME] - [EMAIL_ADDRESS][DOMAIN_NAME]" at bounding box center [512, 154] width 189 height 26
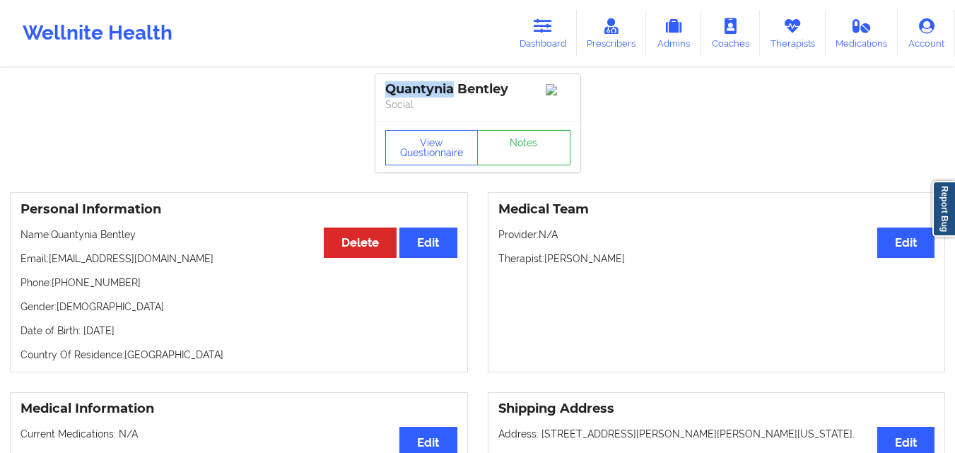
drag, startPoint x: 455, startPoint y: 88, endPoint x: 373, endPoint y: 83, distance: 82.9
copy div "Quantynia"
click at [452, 150] on button "View Questionnaire" at bounding box center [431, 147] width 93 height 35
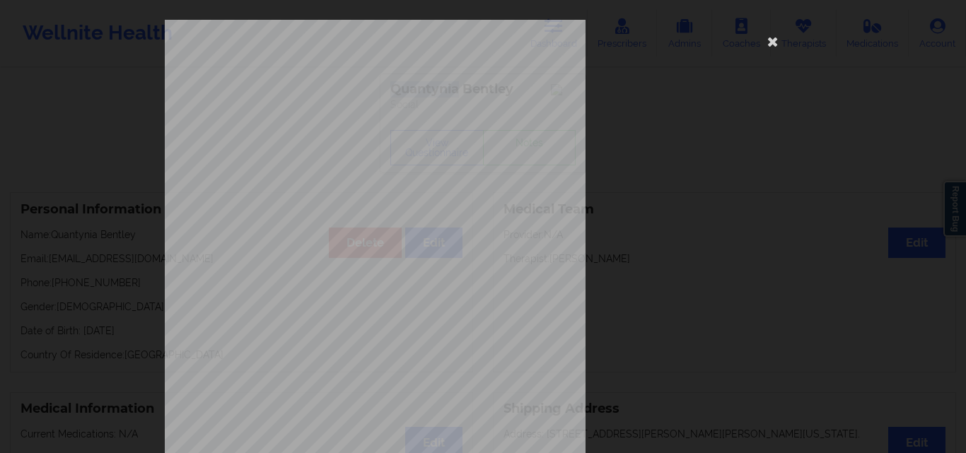
scroll to position [221, 0]
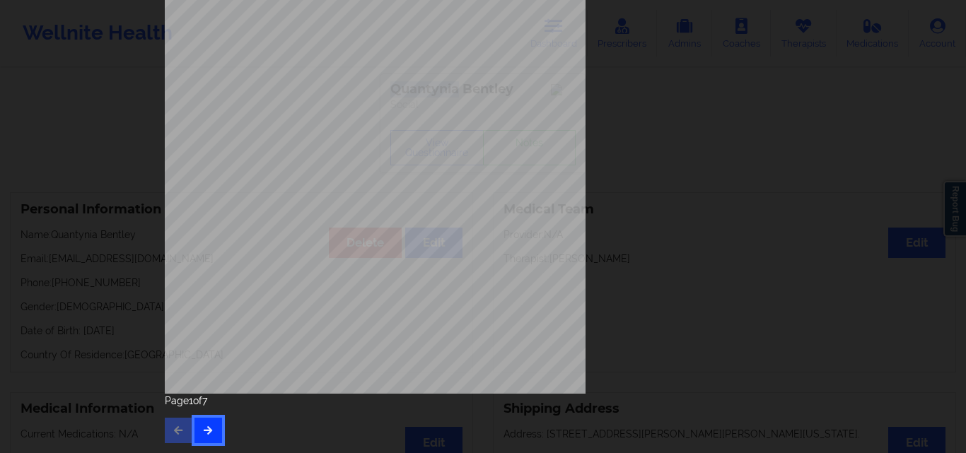
click at [205, 436] on button "button" at bounding box center [208, 430] width 28 height 25
click at [202, 431] on icon "button" at bounding box center [208, 430] width 12 height 8
click at [203, 432] on icon "button" at bounding box center [208, 430] width 12 height 8
click at [202, 428] on icon "button" at bounding box center [208, 430] width 12 height 8
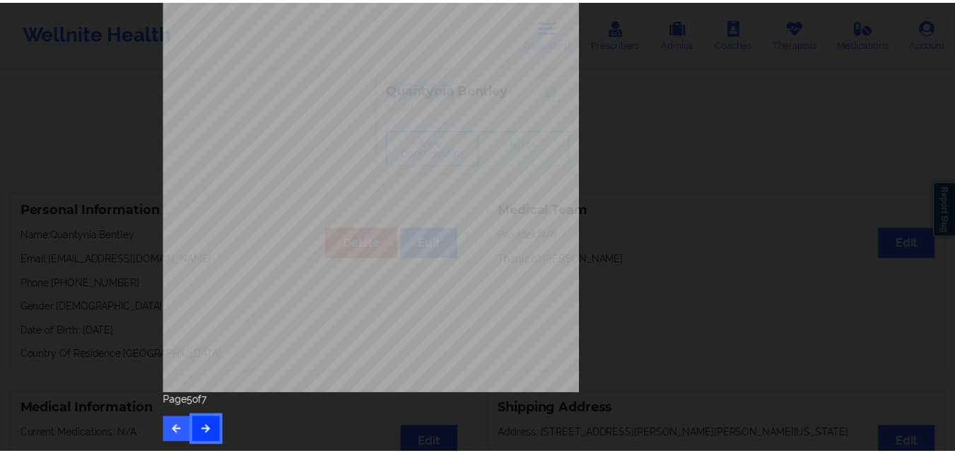
scroll to position [0, 0]
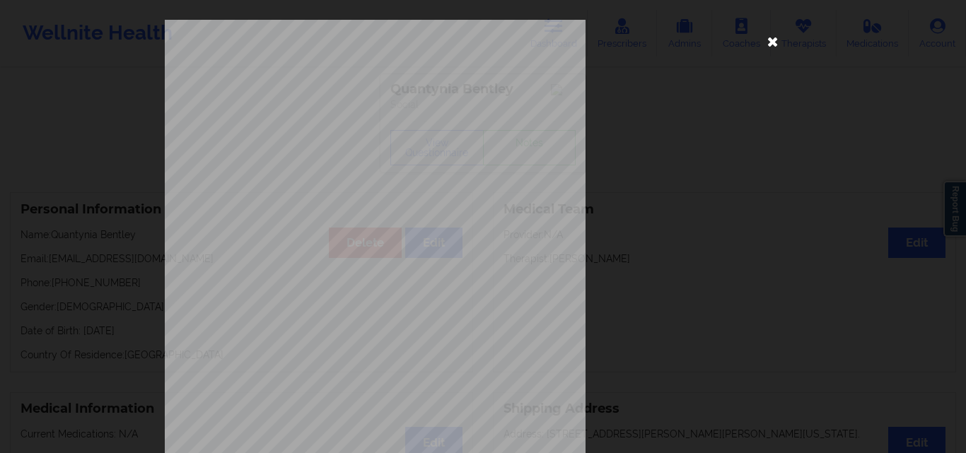
click at [768, 49] on icon at bounding box center [772, 41] width 23 height 23
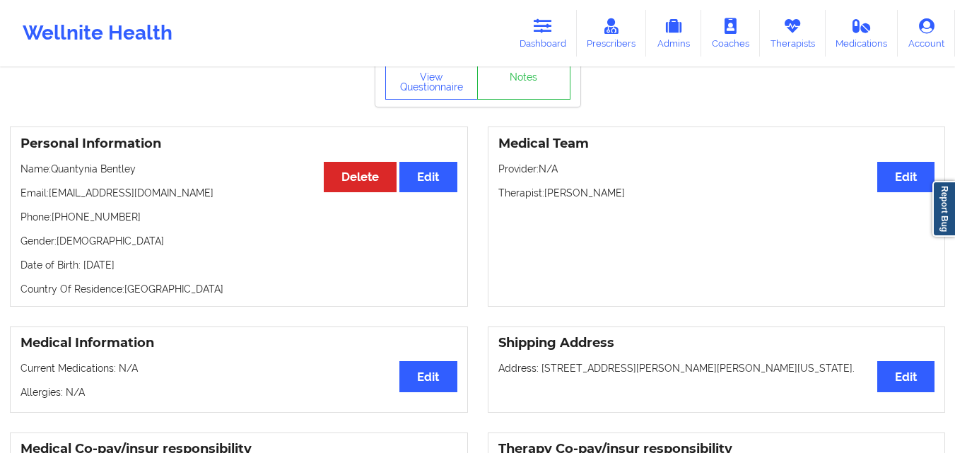
scroll to position [71, 0]
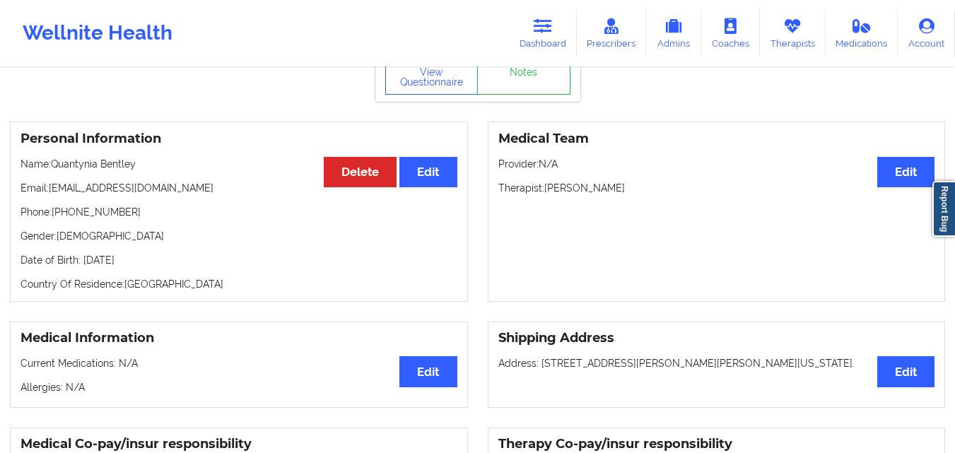
click at [83, 168] on p "Name: [PERSON_NAME]" at bounding box center [238, 164] width 437 height 14
copy p "Quantynia"
click at [114, 171] on p "Name: [PERSON_NAME]" at bounding box center [238, 164] width 437 height 14
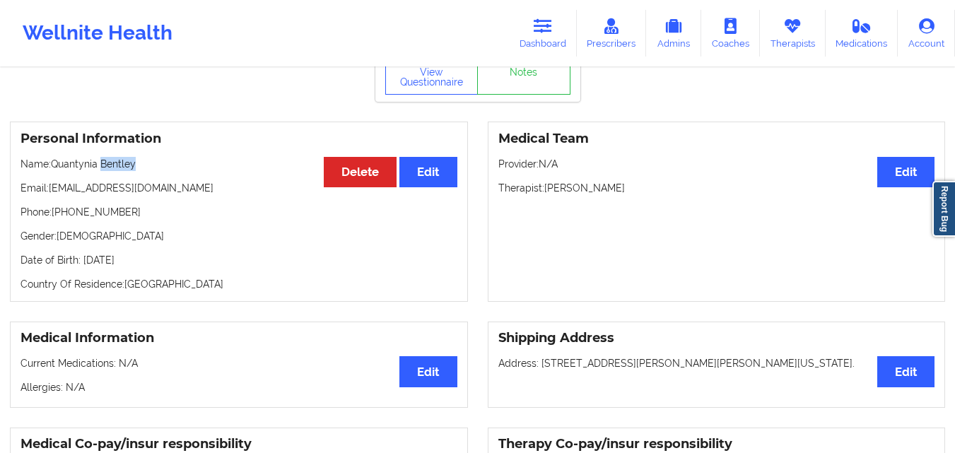
copy p "Bentley"
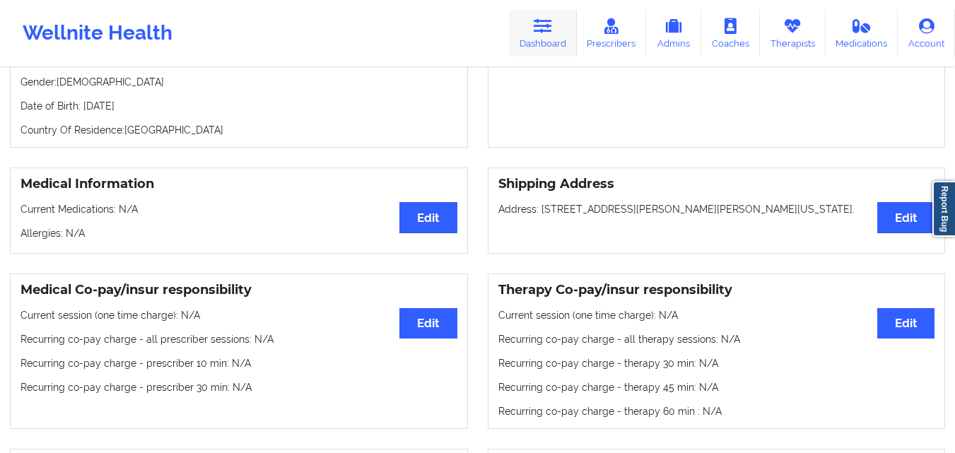
scroll to position [224, 0]
click at [545, 37] on link "Dashboard" at bounding box center [543, 33] width 68 height 47
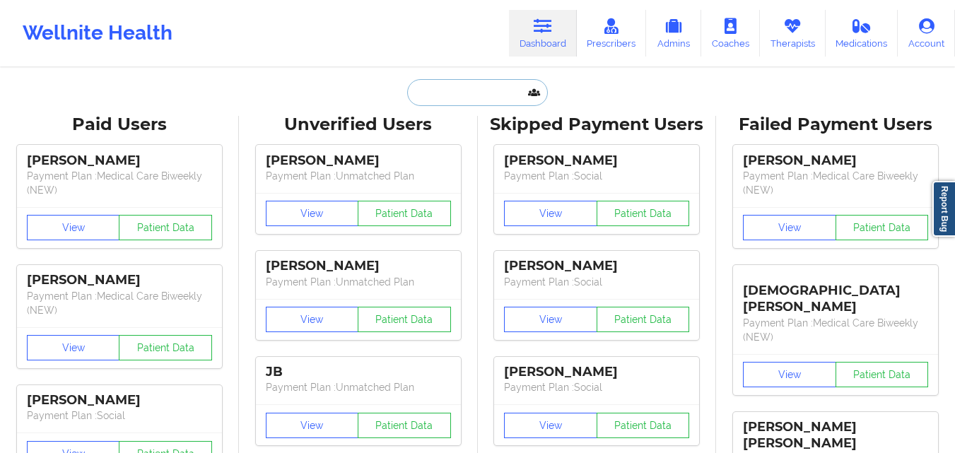
click at [484, 90] on input "text" at bounding box center [477, 92] width 140 height 27
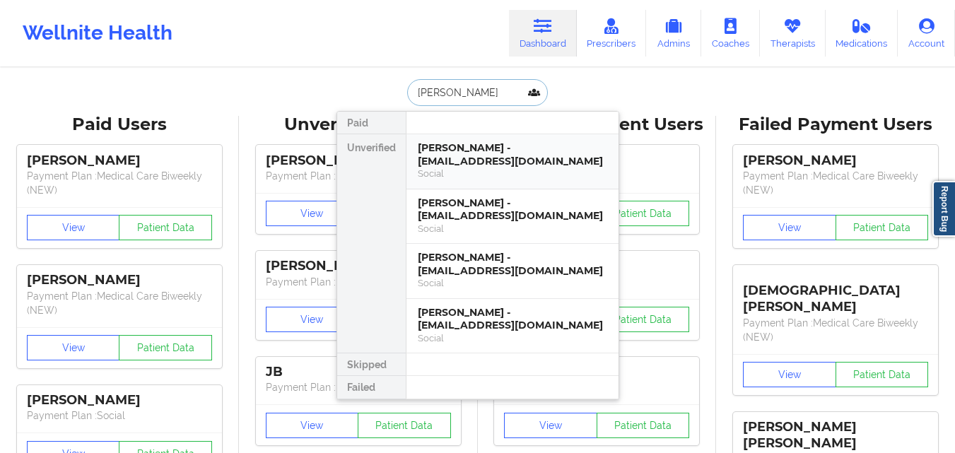
type input "[PERSON_NAME]"
click at [541, 171] on div "Social" at bounding box center [512, 174] width 189 height 12
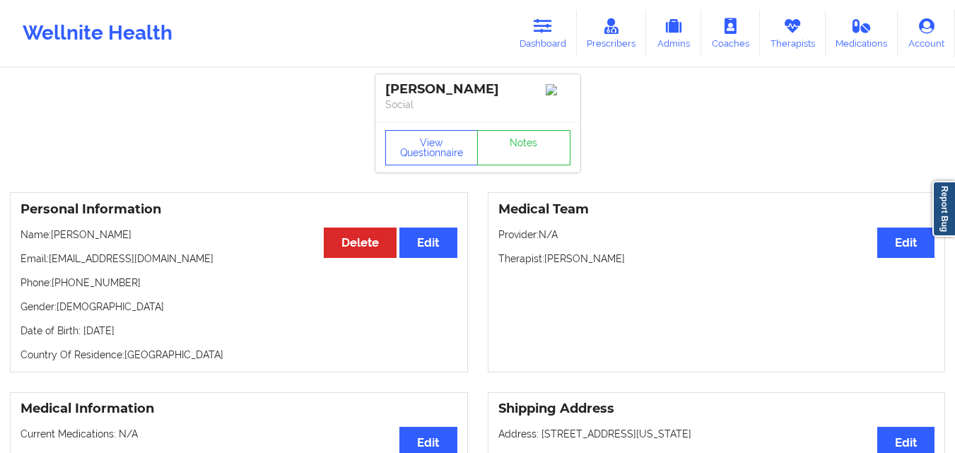
click at [56, 238] on p "Name: [PERSON_NAME]" at bounding box center [238, 235] width 437 height 14
drag, startPoint x: 53, startPoint y: 238, endPoint x: 133, endPoint y: 233, distance: 80.1
click at [133, 233] on p "Name: [PERSON_NAME]" at bounding box center [238, 235] width 437 height 14
copy p "[PERSON_NAME]"
click at [430, 151] on button "View Questionnaire" at bounding box center [431, 147] width 93 height 35
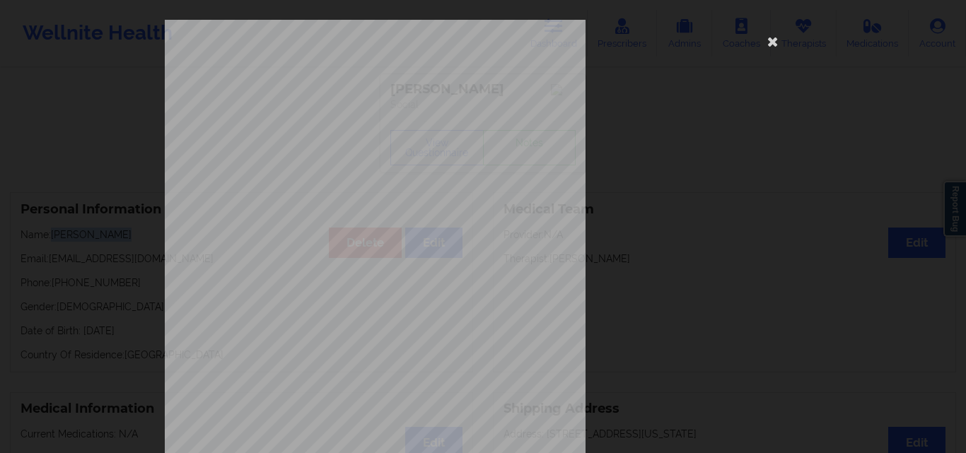
scroll to position [221, 0]
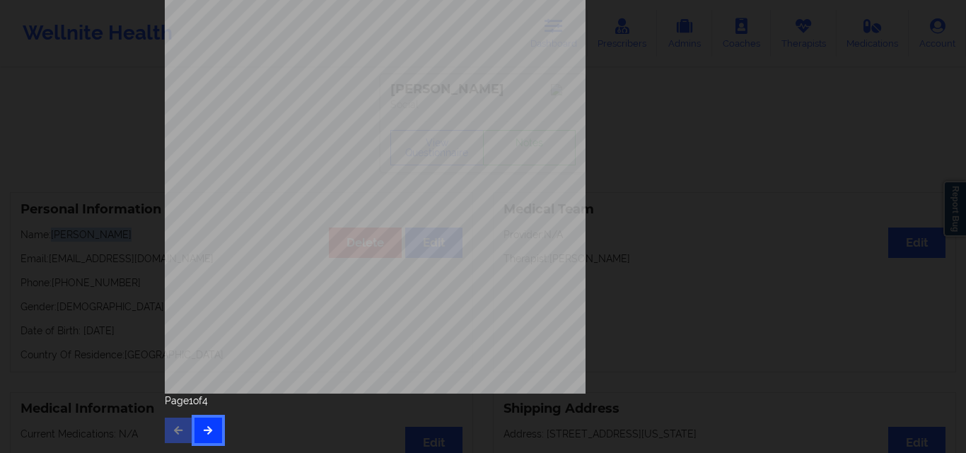
click at [211, 426] on button "button" at bounding box center [208, 430] width 28 height 25
click at [198, 416] on div "Page 2 of 4" at bounding box center [483, 418] width 636 height 49
click at [202, 434] on icon "button" at bounding box center [208, 430] width 12 height 8
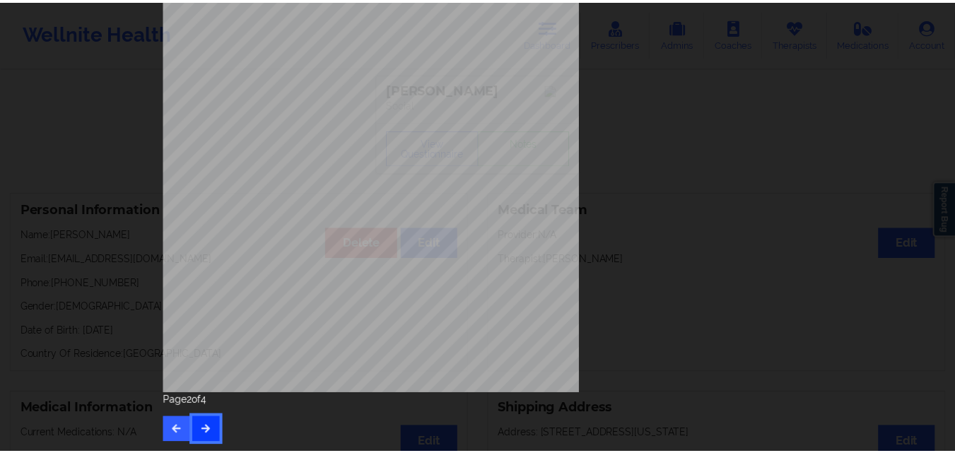
scroll to position [0, 0]
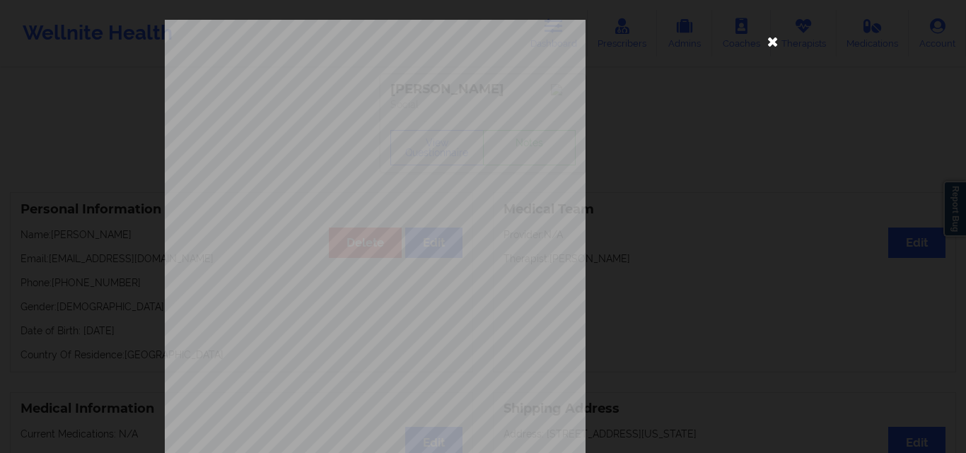
click at [773, 45] on icon at bounding box center [772, 41] width 23 height 23
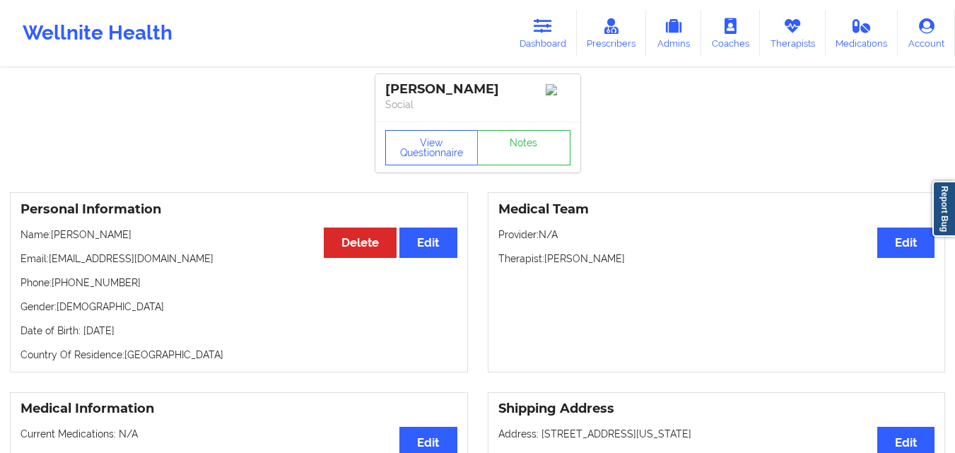
scroll to position [54, 0]
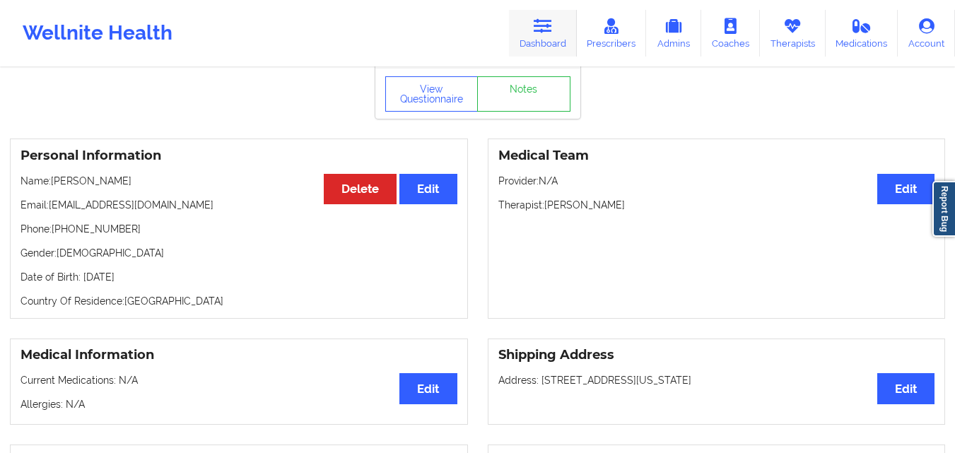
click at [533, 22] on link "Dashboard" at bounding box center [543, 33] width 68 height 47
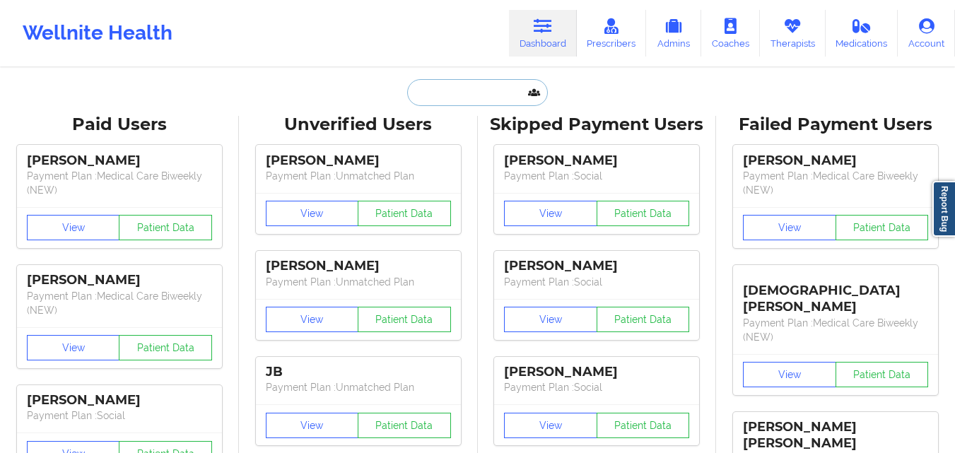
click at [464, 88] on input "text" at bounding box center [477, 92] width 140 height 27
drag, startPoint x: 533, startPoint y: 22, endPoint x: 464, endPoint y: 88, distance: 95.5
click at [464, 88] on input "text" at bounding box center [477, 92] width 140 height 27
paste input "[PERSON_NAME]"
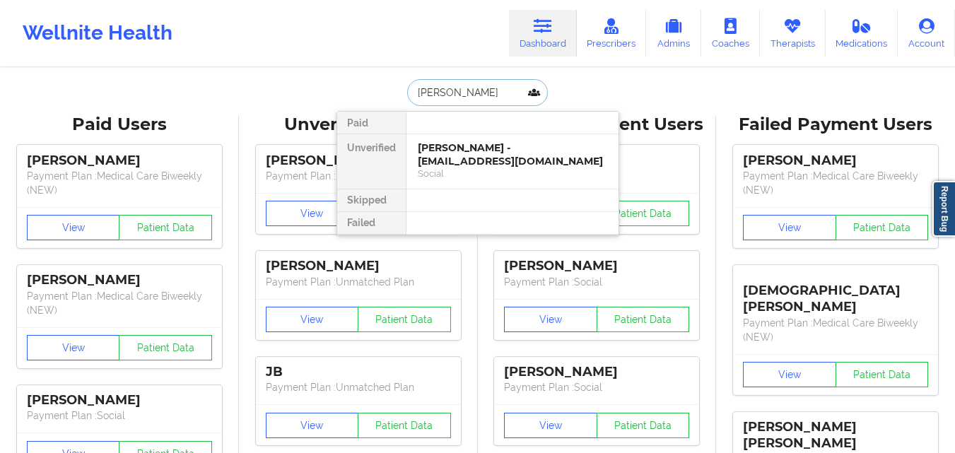
click at [466, 93] on input "[PERSON_NAME]" at bounding box center [477, 92] width 140 height 27
paste input "[PERSON_NAME]"
type input "[PERSON_NAME]"
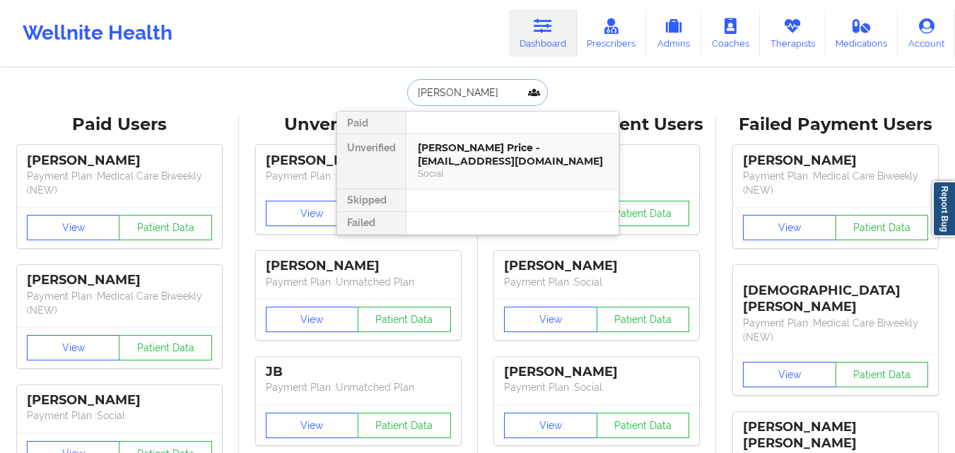
click at [483, 167] on div "[PERSON_NAME] Price - [EMAIL_ADDRESS][DOMAIN_NAME]" at bounding box center [512, 154] width 189 height 26
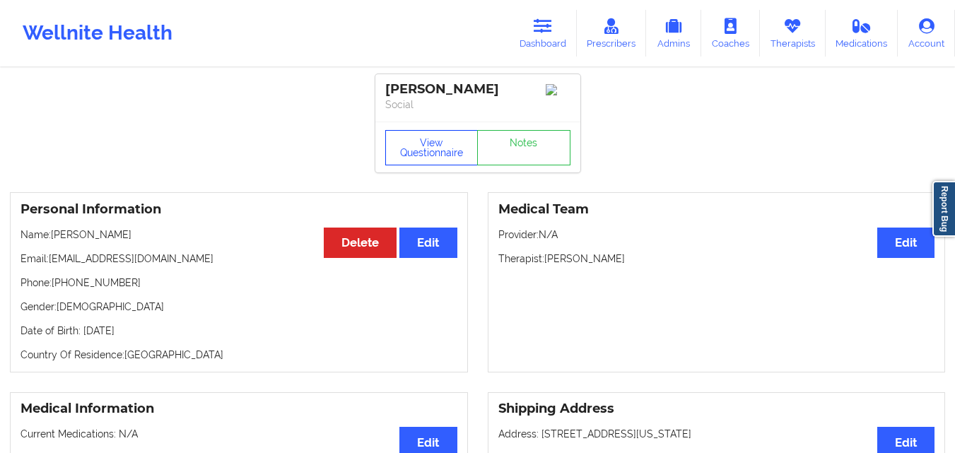
click at [425, 162] on button "View Questionnaire" at bounding box center [431, 147] width 93 height 35
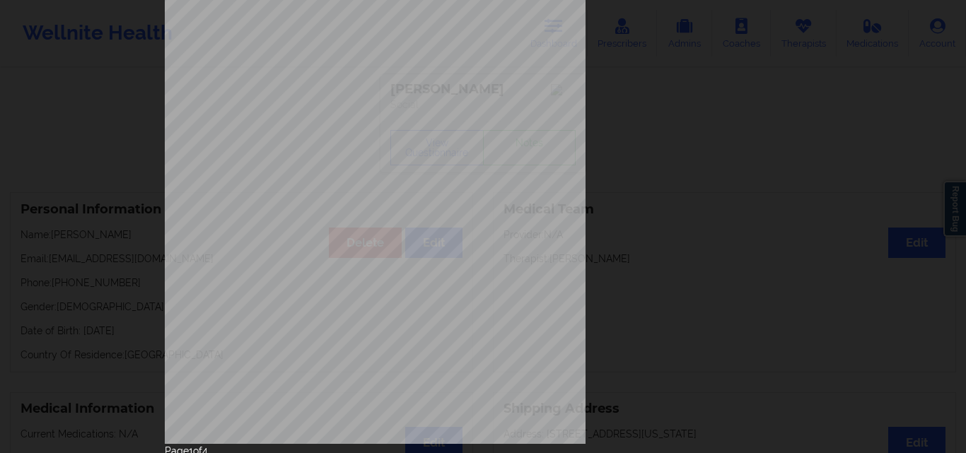
scroll to position [221, 0]
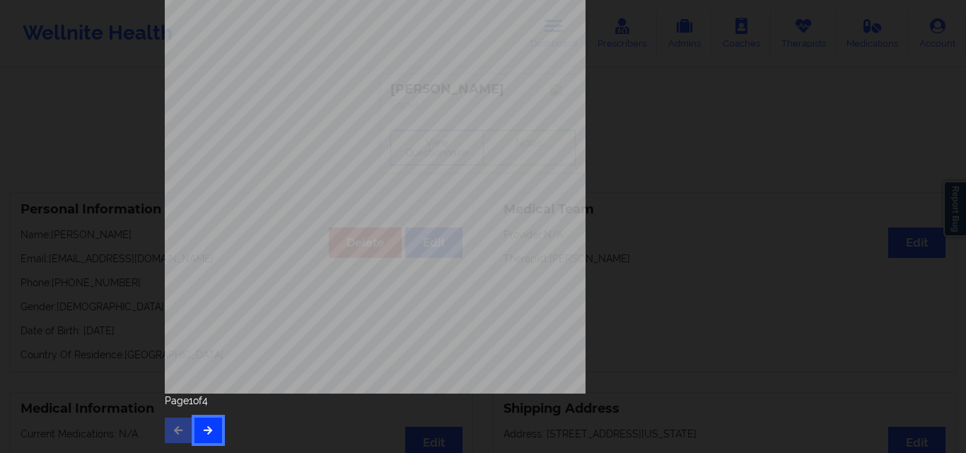
click at [202, 430] on icon "button" at bounding box center [208, 430] width 12 height 8
click at [204, 434] on icon "button" at bounding box center [208, 430] width 12 height 8
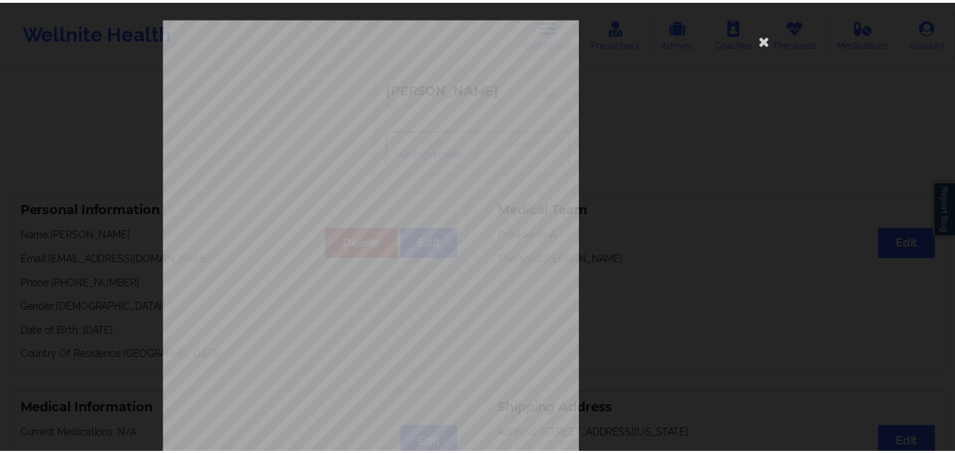
scroll to position [0, 0]
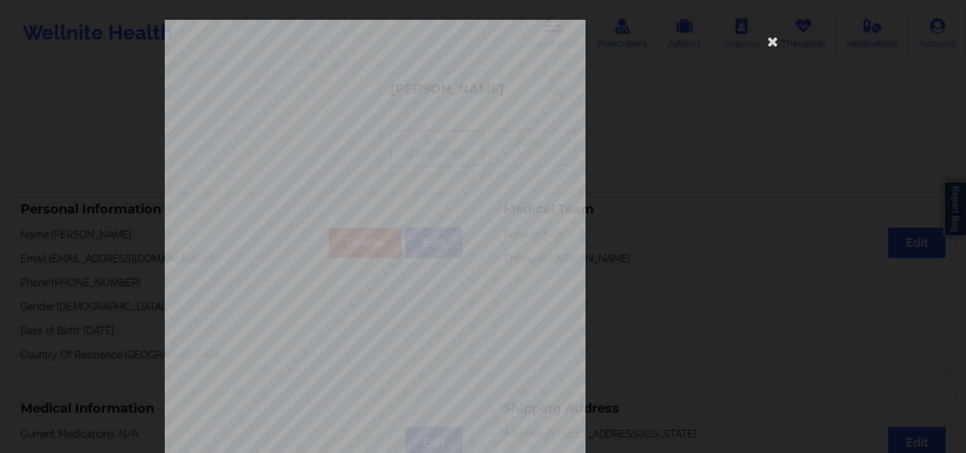
click at [647, 147] on div "commercial Insurance Member ID for patient H4X6698797AB Insurance company name …" at bounding box center [483, 317] width 636 height 595
click at [772, 44] on icon at bounding box center [772, 41] width 23 height 23
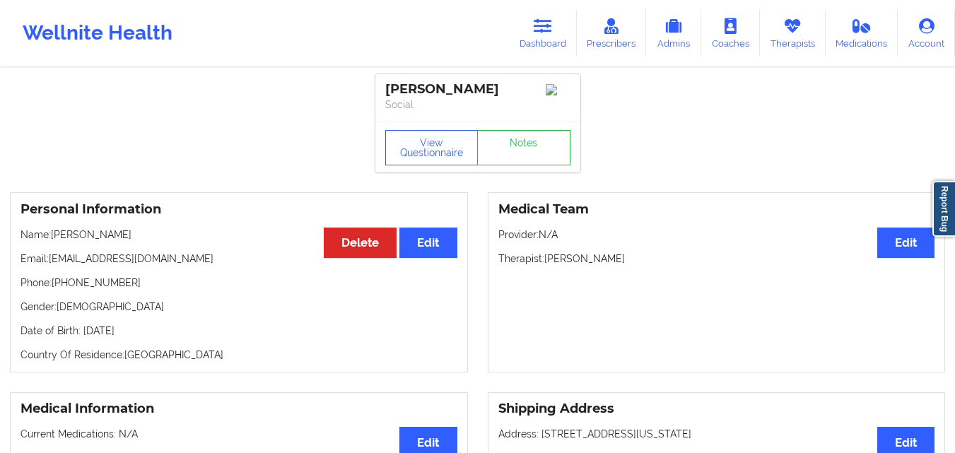
click at [68, 241] on p "Name: [PERSON_NAME]" at bounding box center [238, 235] width 437 height 14
copy p "[PERSON_NAME]"
drag, startPoint x: 79, startPoint y: 240, endPoint x: 141, endPoint y: 241, distance: 61.5
click at [141, 241] on p "Name: [PERSON_NAME]" at bounding box center [238, 235] width 437 height 14
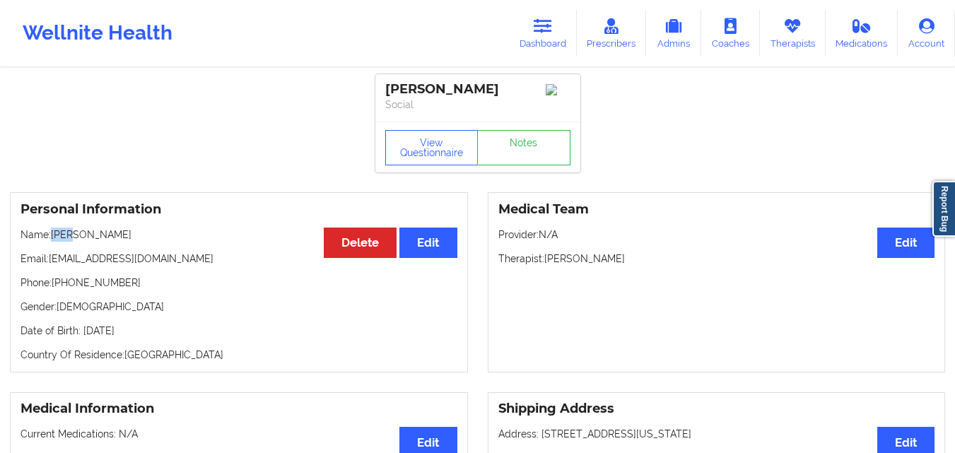
copy p "[PERSON_NAME]"
drag, startPoint x: 54, startPoint y: 284, endPoint x: 120, endPoint y: 288, distance: 65.9
click at [120, 288] on p "Phone: [PHONE_NUMBER]" at bounding box center [238, 283] width 437 height 14
drag, startPoint x: 51, startPoint y: 239, endPoint x: 151, endPoint y: 238, distance: 100.4
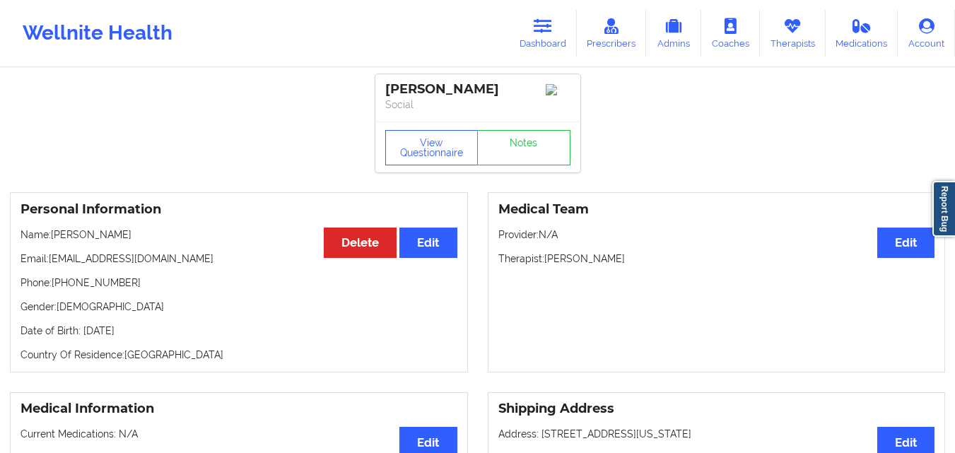
click at [151, 238] on p "Name: [PERSON_NAME]" at bounding box center [238, 235] width 437 height 14
click at [534, 152] on link "Notes" at bounding box center [523, 147] width 93 height 35
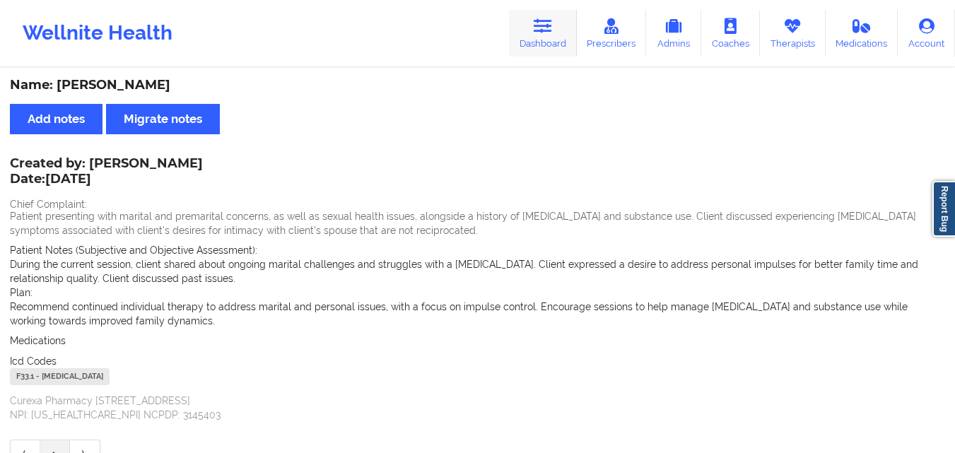
click at [550, 37] on link "Dashboard" at bounding box center [543, 33] width 68 height 47
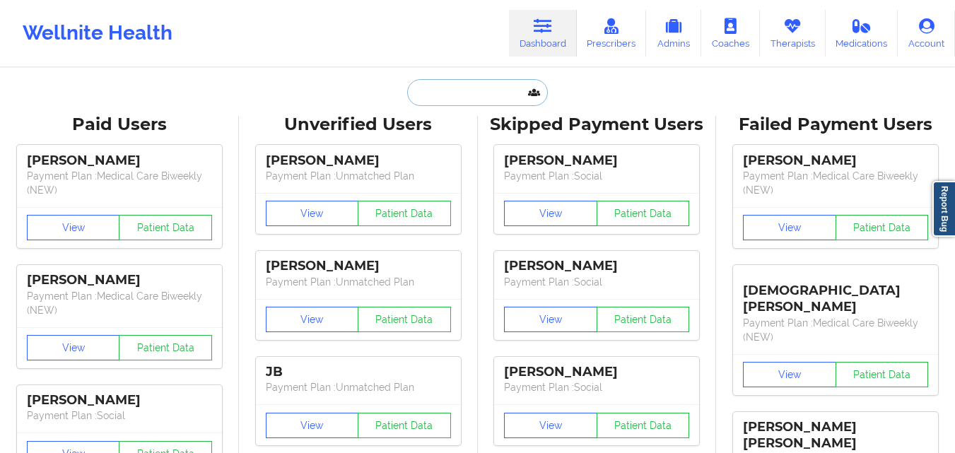
click at [493, 99] on input "text" at bounding box center [477, 92] width 140 height 27
paste input "[PERSON_NAME]"
type input "[PERSON_NAME]"
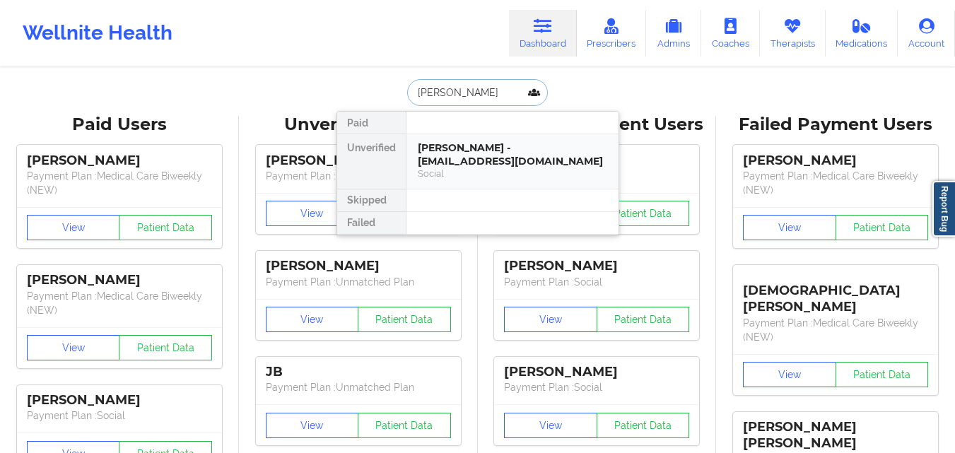
click at [481, 158] on div "[PERSON_NAME] - [EMAIL_ADDRESS][DOMAIN_NAME]" at bounding box center [512, 154] width 189 height 26
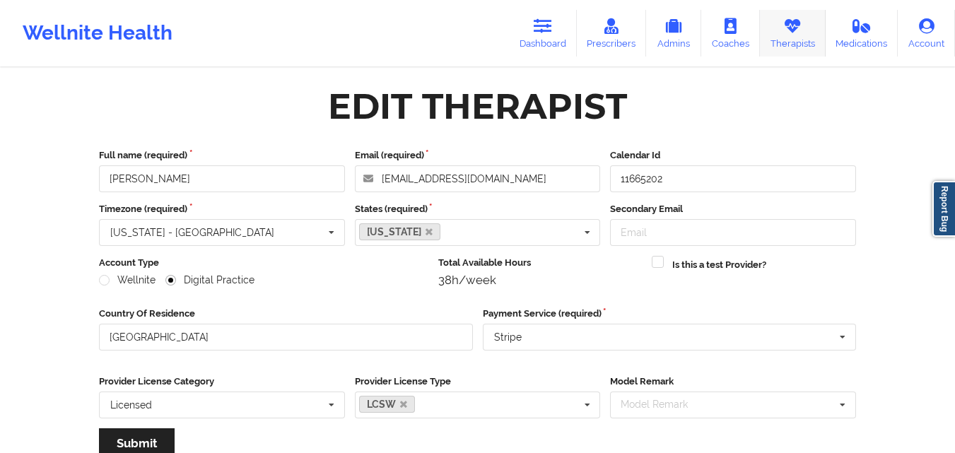
click at [799, 30] on icon at bounding box center [792, 26] width 18 height 16
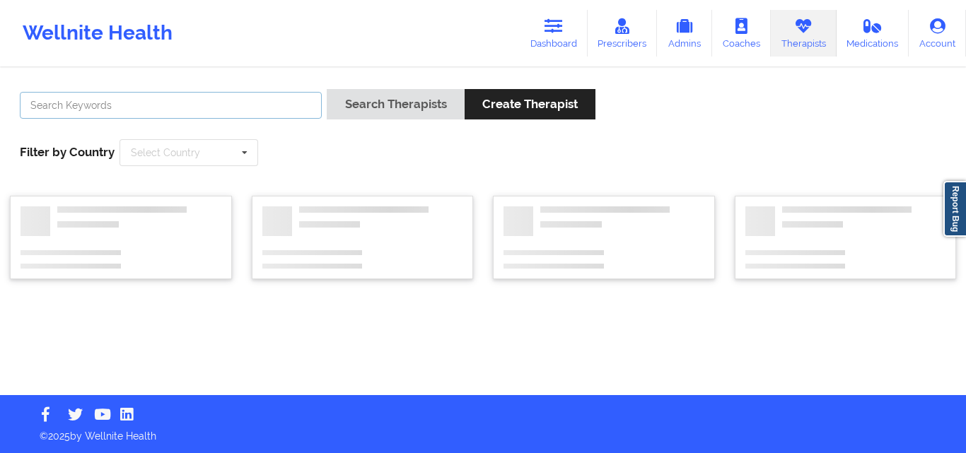
click at [254, 114] on input "text" at bounding box center [171, 105] width 302 height 27
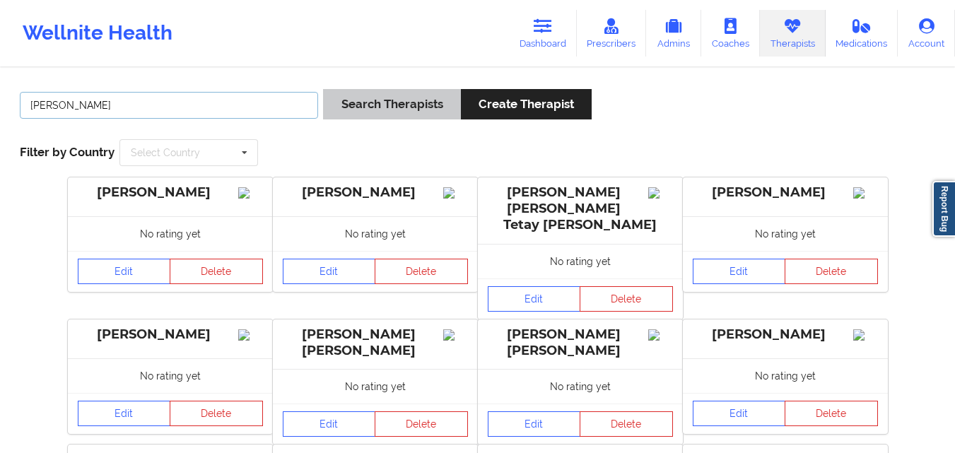
type input "gloria sanchez"
click at [423, 95] on button "Search Therapists" at bounding box center [391, 104] width 137 height 30
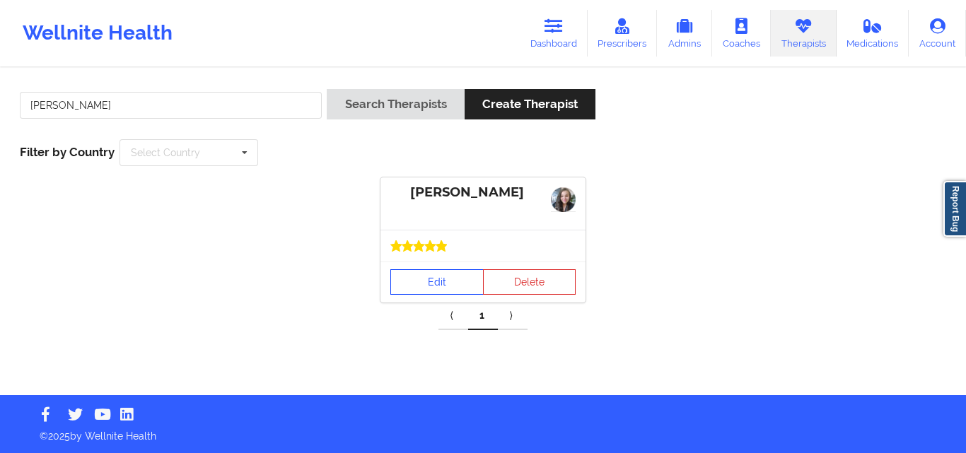
click at [440, 283] on link "Edit" at bounding box center [436, 281] width 93 height 25
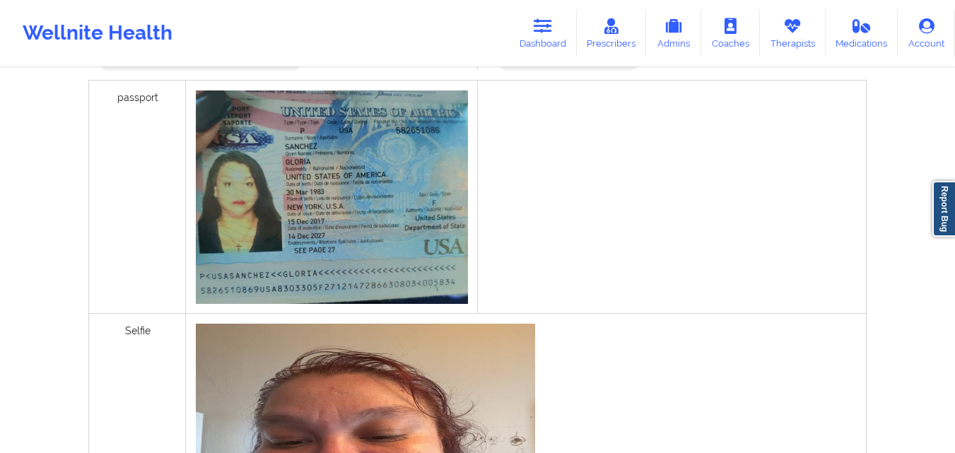
scroll to position [405, 0]
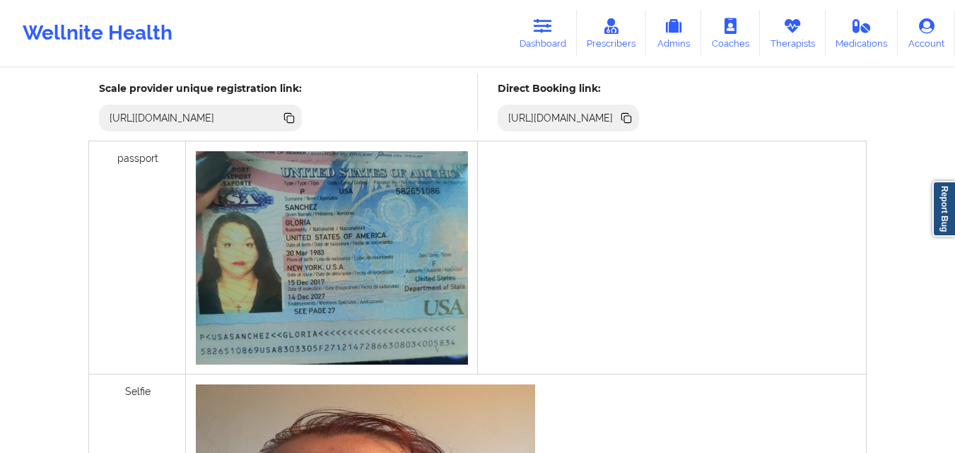
click at [631, 117] on icon at bounding box center [627, 119] width 7 height 7
click at [805, 32] on link "Therapists" at bounding box center [793, 33] width 66 height 47
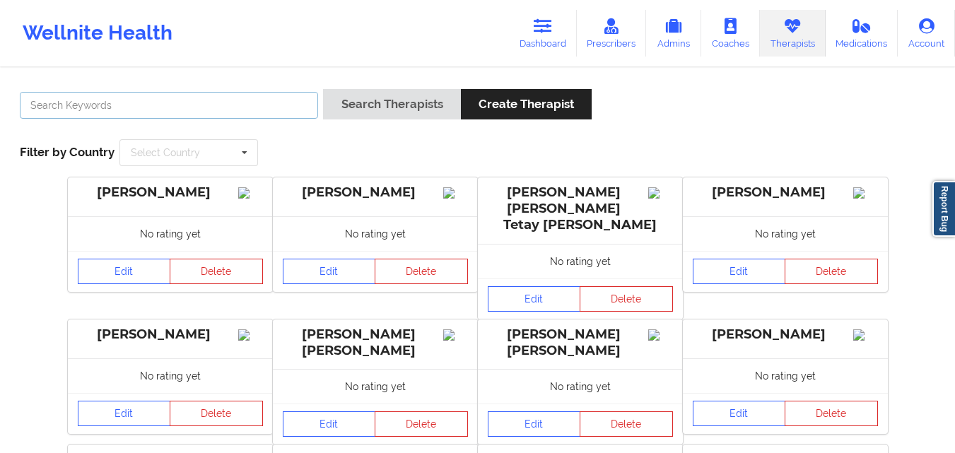
click at [116, 112] on input "text" at bounding box center [169, 105] width 298 height 27
paste input "[PERSON_NAME]"
type input "[PERSON_NAME]"
click at [323, 89] on button "Search Therapists" at bounding box center [391, 104] width 137 height 30
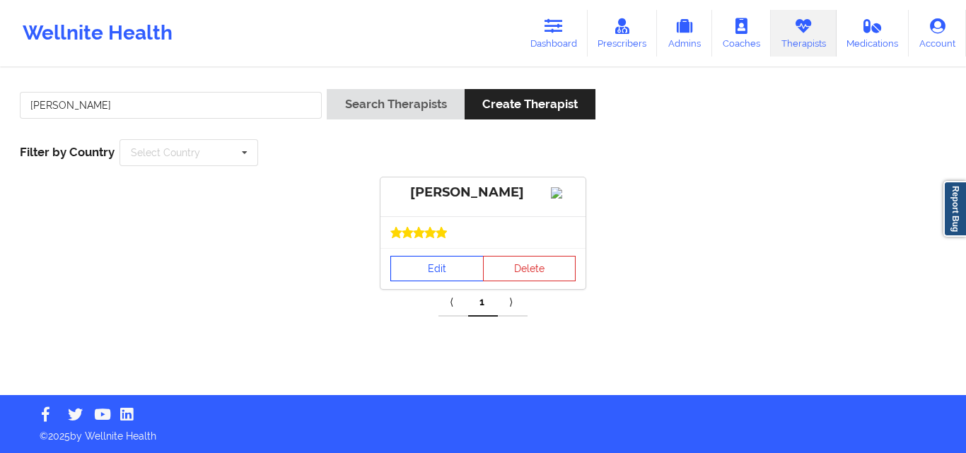
click at [454, 281] on link "Edit" at bounding box center [436, 268] width 93 height 25
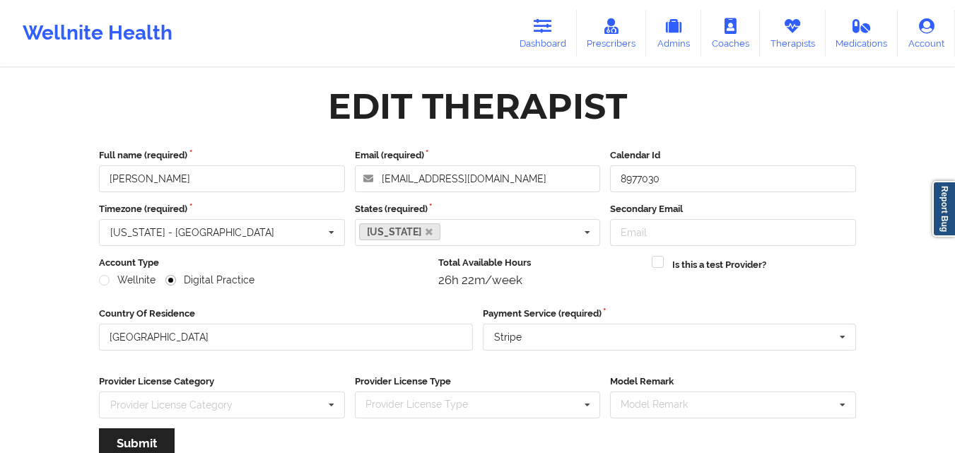
scroll to position [181, 0]
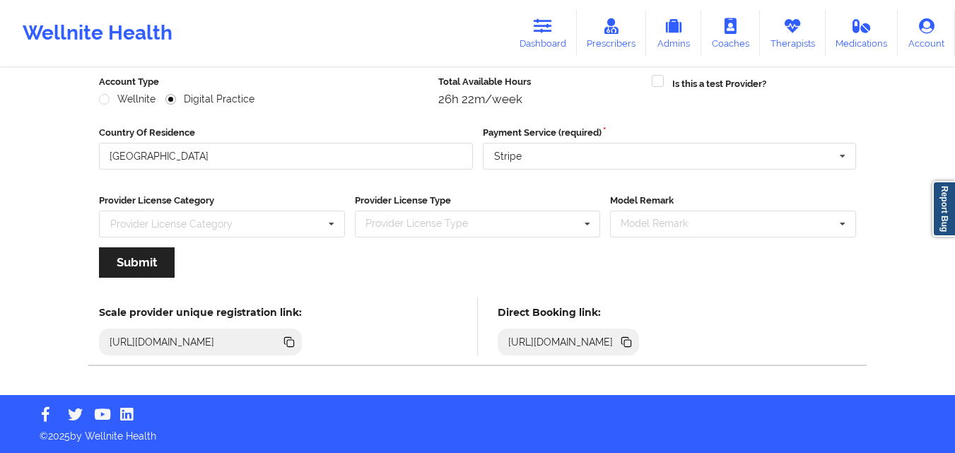
click at [634, 343] on icon at bounding box center [627, 342] width 16 height 16
